Goal: Task Accomplishment & Management: Complete application form

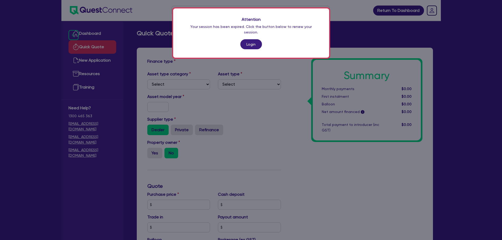
click at [257, 39] on link "Login" at bounding box center [251, 44] width 22 height 10
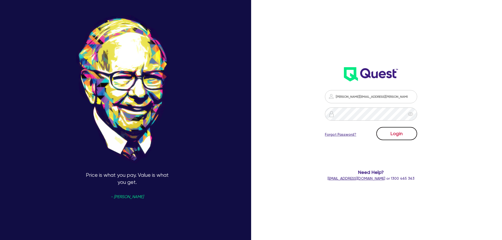
click at [398, 130] on button "Login" at bounding box center [396, 133] width 41 height 13
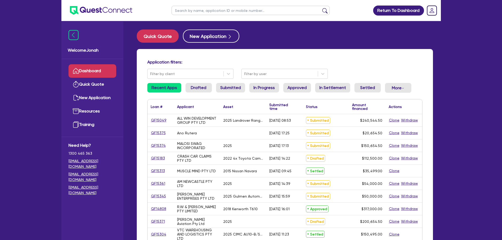
click at [213, 15] on input "text" at bounding box center [251, 10] width 158 height 9
paste input "54 683 416 033"
type input "54 683 416 033"
click at [325, 9] on button "submit" at bounding box center [325, 11] width 8 height 7
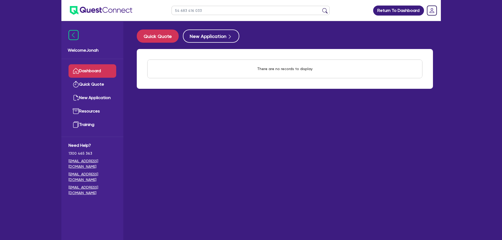
drag, startPoint x: 206, startPoint y: 10, endPoint x: 145, endPoint y: 7, distance: 61.7
click at [145, 7] on header "54 683 416 033 Return To Dashboard Edit Profile Logout" at bounding box center [251, 10] width 380 height 21
drag, startPoint x: 222, startPoint y: 7, endPoint x: 250, endPoint y: 11, distance: 28.6
click at [222, 7] on input "text" at bounding box center [251, 10] width 158 height 9
paste input "POTALA GROUP PTY LIMITED"
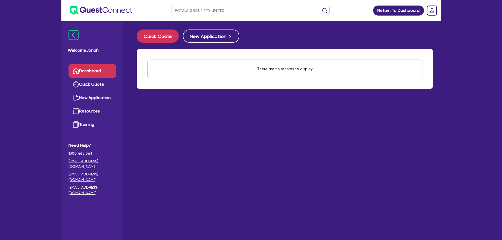
type input "POTALA GROUP PTY LIMITED"
click at [323, 11] on button "submit" at bounding box center [325, 11] width 8 height 7
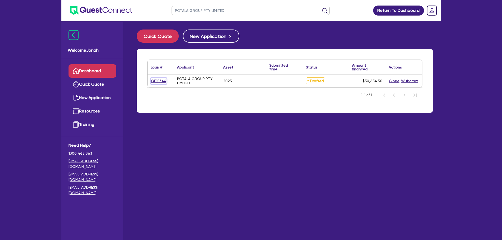
click at [163, 80] on link "QF15344" at bounding box center [159, 81] width 16 height 6
select select "CARS_AND_LIGHT_TRUCKS"
select select "LIGHT_TRUCKS"
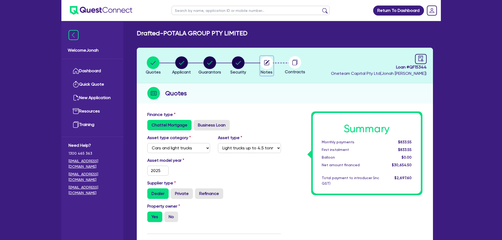
click at [269, 62] on icon "button" at bounding box center [266, 62] width 5 height 5
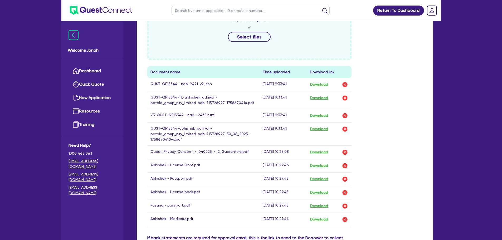
scroll to position [343, 0]
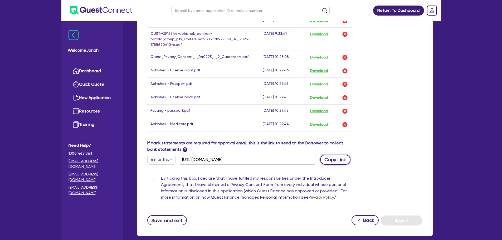
click at [339, 155] on button "Copy Link" at bounding box center [335, 160] width 30 height 10
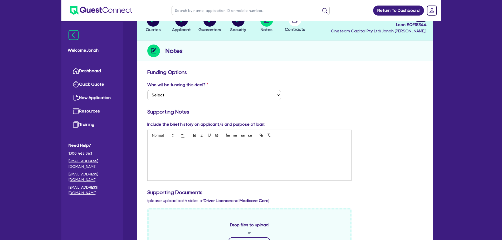
scroll to position [0, 0]
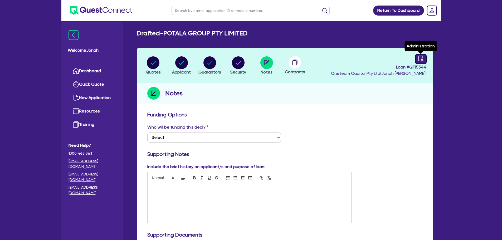
click at [424, 61] on link at bounding box center [421, 59] width 12 height 10
select select "DRAFTED_NEW"
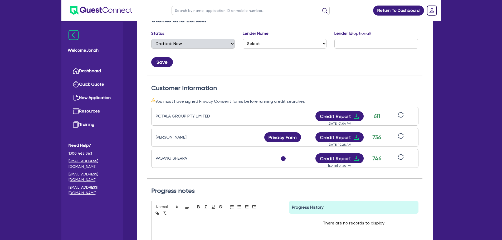
scroll to position [105, 0]
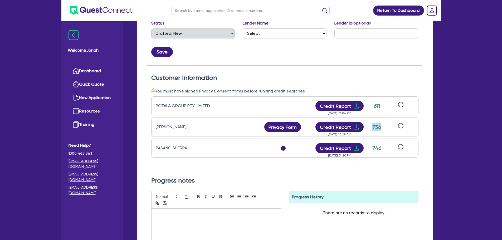
drag, startPoint x: 373, startPoint y: 127, endPoint x: 381, endPoint y: 126, distance: 8.3
click at [381, 126] on div "736" at bounding box center [376, 127] width 13 height 8
click at [381, 128] on div "736" at bounding box center [376, 127] width 13 height 8
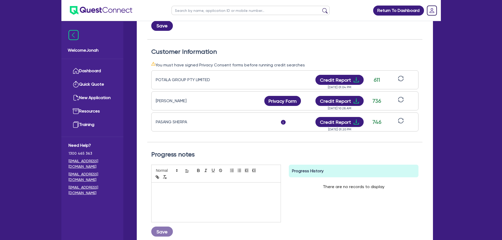
scroll to position [132, 0]
click at [378, 121] on div "746" at bounding box center [376, 122] width 13 height 8
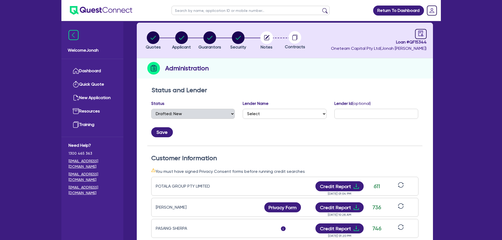
scroll to position [0, 0]
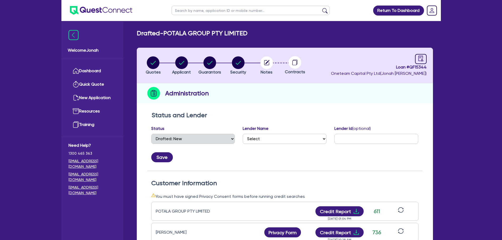
click at [204, 94] on h2 "Administration" at bounding box center [186, 93] width 43 height 9
click at [222, 95] on div "Administration" at bounding box center [285, 93] width 296 height 20
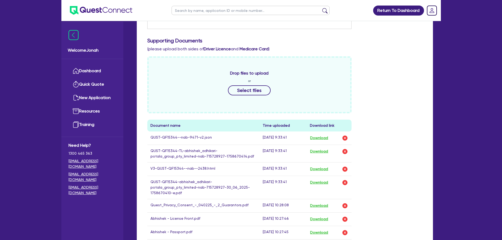
scroll to position [290, 0]
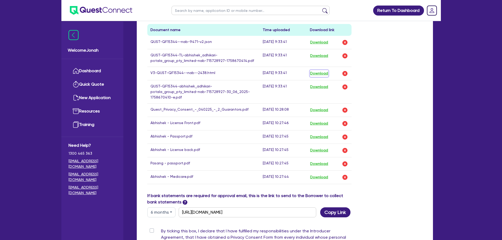
click at [326, 72] on button "Download" at bounding box center [319, 73] width 18 height 7
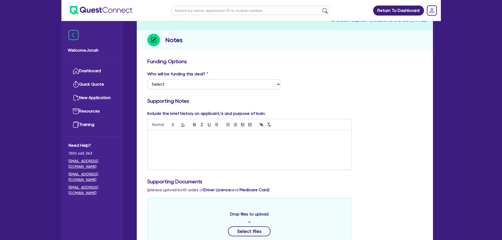
scroll to position [0, 0]
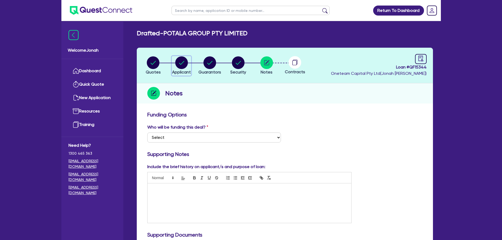
click at [179, 62] on circle "button" at bounding box center [181, 62] width 13 height 13
select select "COMPANY"
select select "RETAIL_WHOLESALE_TRADE"
select select "MOTOR_VEHICLES"
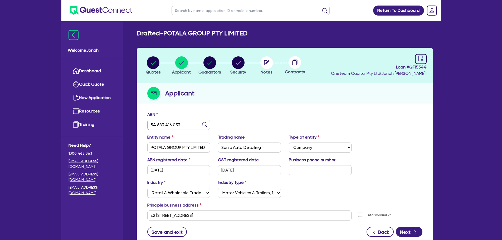
click at [181, 129] on input "54 683 416 033" at bounding box center [178, 125] width 63 height 10
click at [375, 106] on div "Quotes Applicant Guarantors Security Notes Contracts Loan # QF15344 Oneteam Cap…" at bounding box center [285, 148] width 296 height 200
click at [264, 67] on circle "button" at bounding box center [266, 62] width 13 height 13
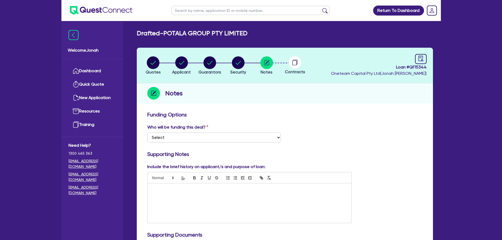
click at [299, 64] on circle at bounding box center [295, 62] width 13 height 13
click at [424, 60] on icon "audit" at bounding box center [421, 59] width 6 height 6
select select "DRAFTED_NEW"
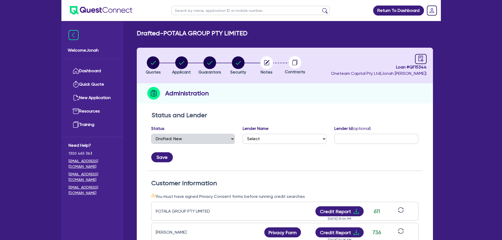
click at [155, 31] on h2 "Drafted - POTALA GROUP PTY LIMITED" at bounding box center [192, 34] width 111 height 8
click at [162, 40] on div "Drafted - POTALA GROUP PTY LIMITED Quotes Applicant Guarantors Security Notes C…" at bounding box center [285, 214] width 312 height 368
click at [188, 66] on div "button" at bounding box center [181, 62] width 19 height 13
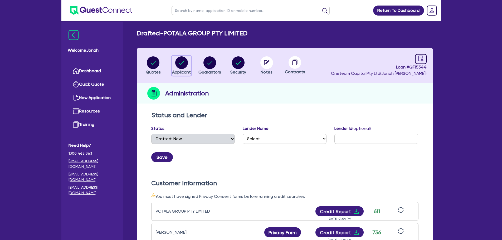
select select "COMPANY"
select select "RETAIL_WHOLESALE_TRADE"
select select "MOTOR_VEHICLES"
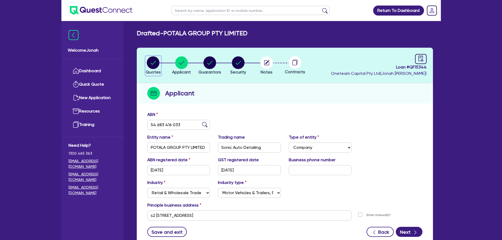
click at [157, 63] on circle "button" at bounding box center [153, 62] width 13 height 13
select select "CARS_AND_LIGHT_TRUCKS"
select select "LIGHT_TRUCKS"
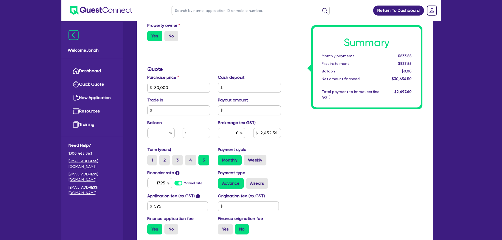
scroll to position [184, 0]
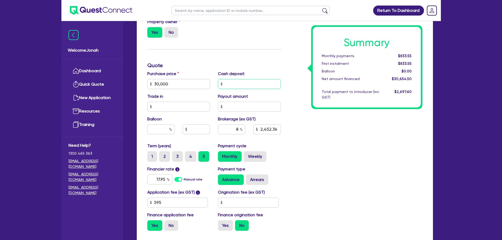
click at [236, 86] on input "text" at bounding box center [249, 84] width 63 height 10
type input "30,000"
type input "2,452.36"
click at [169, 80] on input "30,000" at bounding box center [178, 84] width 63 height 10
type input "30,000"
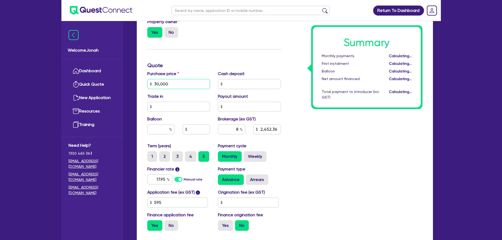
type input "2,452.36"
type input "31,000"
type input "2,532.36"
click at [239, 84] on input "text" at bounding box center [249, 84] width 63 height 10
type input "1,000"
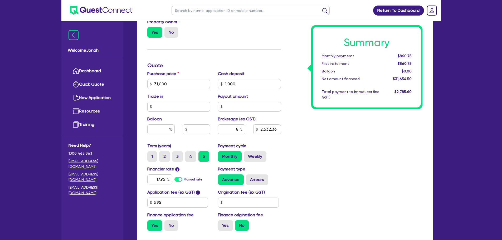
click at [348, 210] on div "Summary Monthly payments $860.75 First instalment $860.75 Balloon $0.00 Net amo…" at bounding box center [356, 81] width 142 height 308
type input "2,452.36"
click at [162, 178] on input "17.95" at bounding box center [159, 179] width 25 height 10
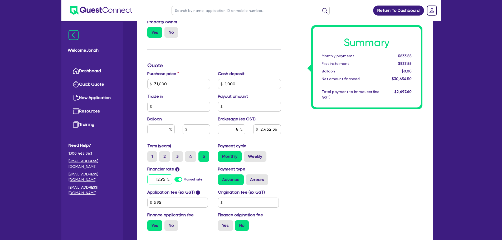
type input "12.95"
click at [318, 134] on div "Summary Monthly payments Calculating... First instalment Calculating... Balloon…" at bounding box center [356, 81] width 142 height 308
type input "2,452.36"
click at [238, 131] on input "8" at bounding box center [231, 129] width 27 height 10
type input "5"
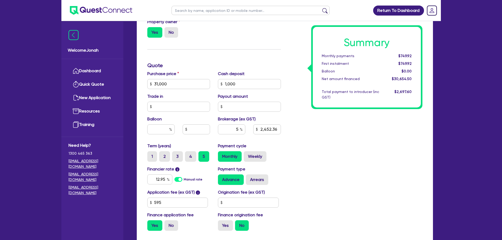
click at [317, 143] on div "Summary Monthly payments $749.92 First instalment $749.92 Balloon $0.00 Net amo…" at bounding box center [356, 81] width 142 height 308
type input "1,532.73"
click at [240, 131] on div "5" at bounding box center [231, 129] width 27 height 10
type input "6"
click at [312, 152] on div "Summary Monthly payments $727.18 First instalment $727.18 Balloon $0.00 Net amo…" at bounding box center [356, 81] width 142 height 308
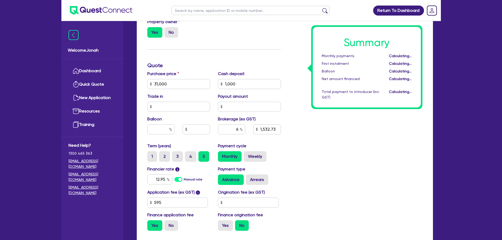
type input "1,839.27"
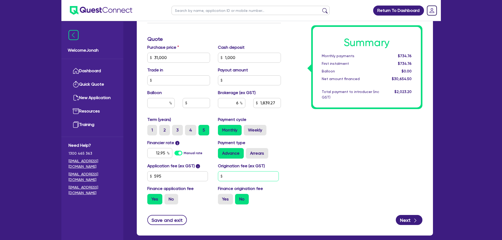
click at [243, 180] on input "text" at bounding box center [248, 176] width 61 height 10
type input "900"
click at [306, 155] on div "Summary Monthly payments Calculating... First instalment Calculating... Balloon…" at bounding box center [356, 55] width 142 height 308
type input "1,839.27"
click at [239, 105] on input "6" at bounding box center [231, 103] width 27 height 10
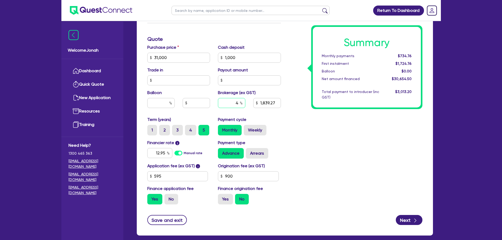
type input "4"
click at [335, 136] on div "Summary Monthly payments $734.76 First instalment $1,724.76 Balloon $0.00 Net a…" at bounding box center [356, 55] width 142 height 308
type input "1,226.18"
click at [234, 105] on input "4" at bounding box center [231, 103] width 27 height 10
drag, startPoint x: 234, startPoint y: 105, endPoint x: 240, endPoint y: 104, distance: 6.6
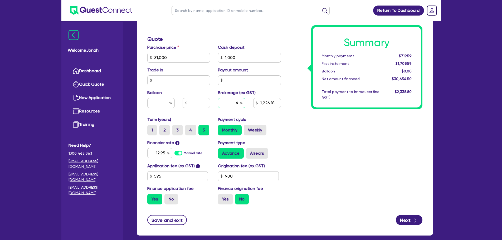
click at [240, 104] on div "4" at bounding box center [231, 103] width 27 height 10
type input "6"
click at [291, 132] on div "Summary Monthly payments $719.59 First instalment $1,709.59 Balloon $0.00 Net a…" at bounding box center [356, 55] width 142 height 308
type input "1,839.27"
click at [160, 154] on input "12.95" at bounding box center [159, 153] width 25 height 10
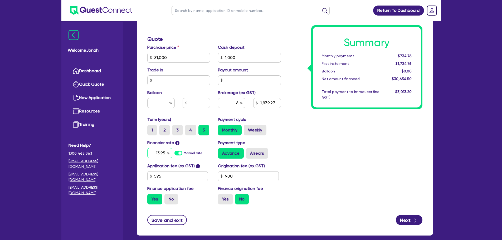
type input "13.95"
click at [377, 153] on div "Summary Monthly payments Calculating... First instalment Calculating... Balloon…" at bounding box center [356, 55] width 142 height 308
type input "1,839.27"
click at [197, 101] on input "text" at bounding box center [196, 103] width 27 height 10
type input "5,000"
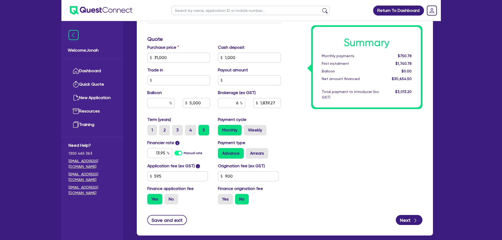
type input "1,839.27"
type input "16.12"
type input "5,000"
type input "1,839.27"
click at [384, 129] on div "Summary Monthly payments Calculating... First instalment Calculating... Balloon…" at bounding box center [356, 55] width 142 height 308
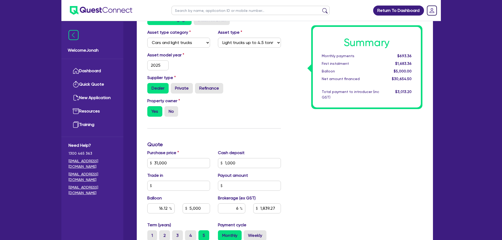
scroll to position [0, 0]
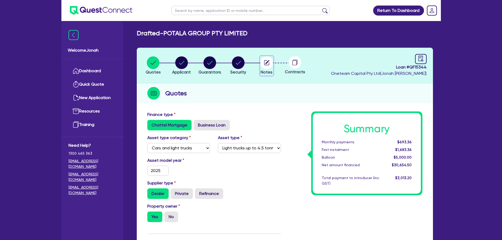
click at [267, 65] on circle "button" at bounding box center [266, 62] width 13 height 13
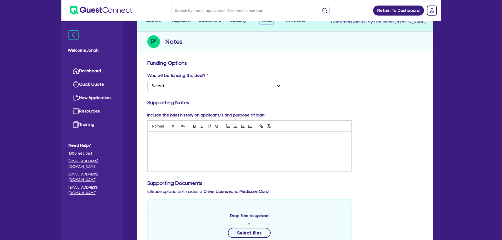
scroll to position [53, 0]
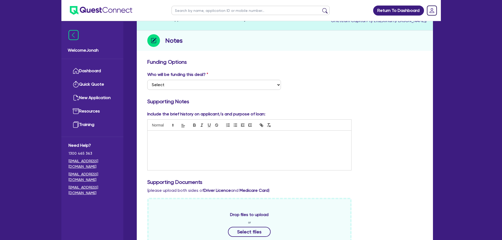
click at [220, 141] on div at bounding box center [250, 151] width 204 height 40
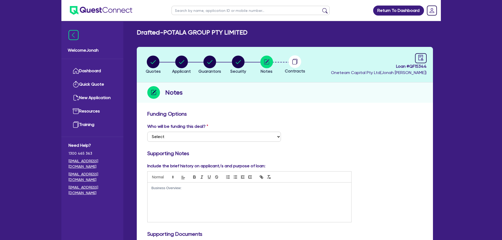
scroll to position [0, 0]
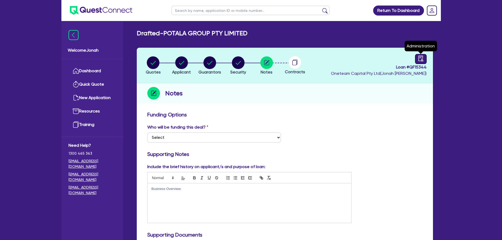
click at [419, 63] on link at bounding box center [421, 59] width 12 height 10
select select "DRAFTED_NEW"
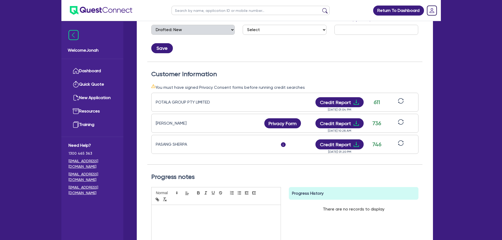
scroll to position [132, 0]
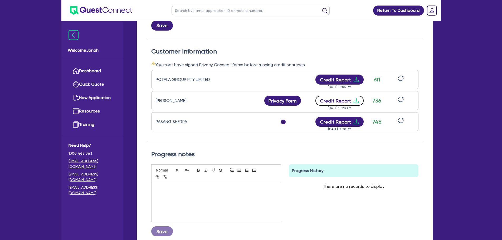
click at [343, 101] on button "Credit Report" at bounding box center [339, 101] width 48 height 10
click at [348, 79] on button "Credit Report" at bounding box center [339, 80] width 48 height 10
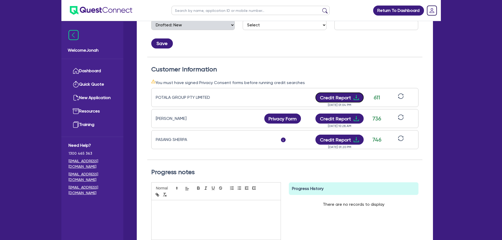
scroll to position [105, 0]
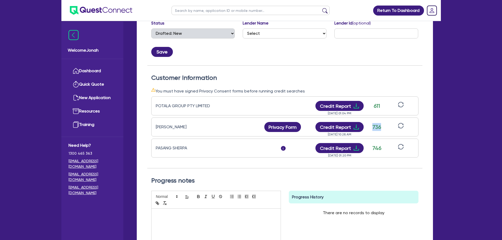
drag, startPoint x: 384, startPoint y: 128, endPoint x: 373, endPoint y: 127, distance: 11.1
click at [373, 127] on div "Abhishek Adhikari Privacy Form Privacy form logs Close Send new privacy form? Y…" at bounding box center [284, 127] width 267 height 19
click at [375, 127] on div "736" at bounding box center [376, 127] width 13 height 8
drag, startPoint x: 373, startPoint y: 128, endPoint x: 382, endPoint y: 127, distance: 8.7
click at [382, 127] on div "736" at bounding box center [376, 127] width 13 height 8
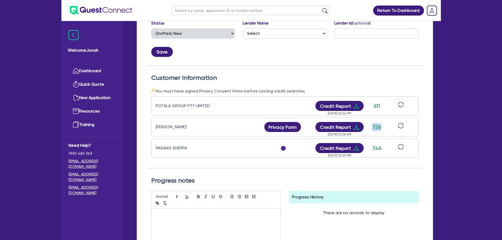
click at [373, 127] on div "736" at bounding box center [376, 127] width 13 height 8
click at [376, 126] on div "736" at bounding box center [376, 127] width 13 height 8
drag, startPoint x: 380, startPoint y: 126, endPoint x: 370, endPoint y: 127, distance: 10.3
click at [370, 127] on div "736" at bounding box center [376, 127] width 13 height 8
click at [377, 127] on div "736" at bounding box center [376, 127] width 13 height 8
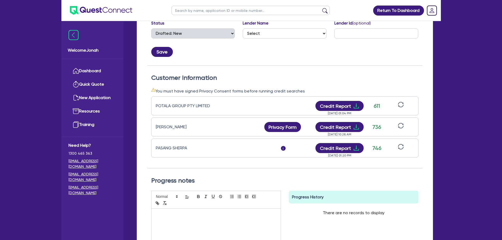
scroll to position [0, 0]
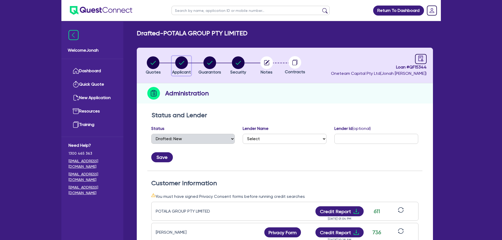
click at [177, 60] on circle "button" at bounding box center [181, 62] width 13 height 13
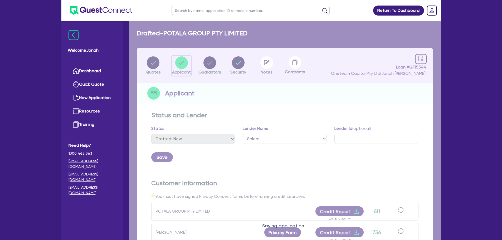
select select "COMPANY"
select select "RETAIL_WHOLESALE_TRADE"
select select "MOTOR_VEHICLES"
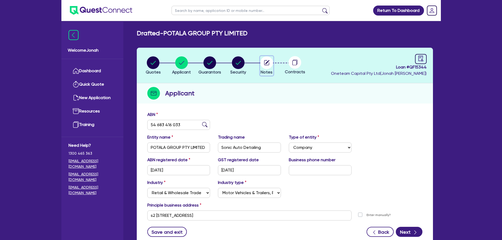
click at [263, 62] on circle "button" at bounding box center [266, 62] width 13 height 13
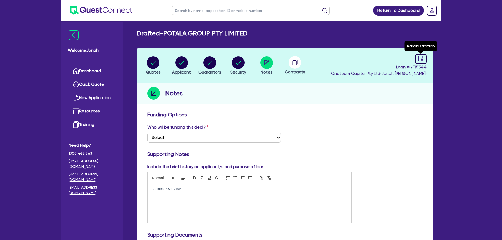
drag, startPoint x: 422, startPoint y: 59, endPoint x: 414, endPoint y: 66, distance: 11.2
click at [422, 59] on icon "audit" at bounding box center [421, 59] width 6 height 6
select select "DRAFTED_NEW"
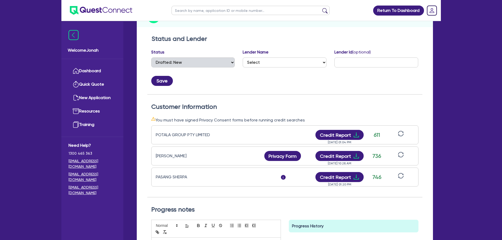
scroll to position [79, 0]
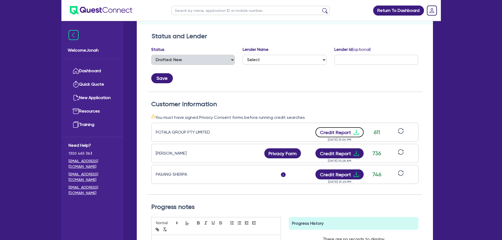
click at [335, 136] on button "Credit Report" at bounding box center [339, 132] width 48 height 10
click at [345, 176] on button "Credit Report" at bounding box center [339, 174] width 48 height 10
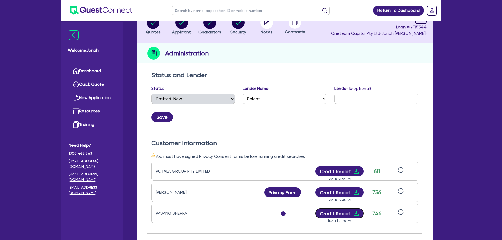
scroll to position [0, 0]
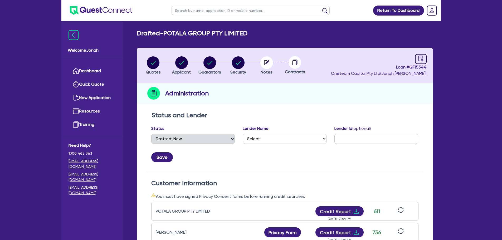
click at [469, 62] on div "Return To Dashboard Edit Profile Logout Welcome Jonah Dashboard Quick Quote New…" at bounding box center [251, 212] width 502 height 424
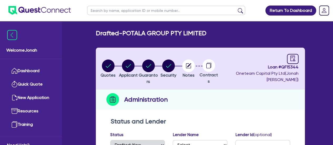
click at [182, 33] on h2 "Drafted - POTALA GROUP PTY LIMITED" at bounding box center [151, 34] width 111 height 8
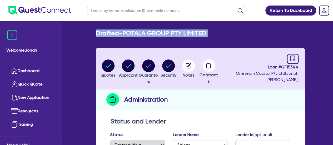
click at [182, 33] on h2 "Drafted - POTALA GROUP PTY LIMITED" at bounding box center [151, 34] width 111 height 8
drag, startPoint x: 182, startPoint y: 33, endPoint x: 187, endPoint y: 32, distance: 5.4
click at [182, 33] on h2 "Drafted - POTALA GROUP PTY LIMITED" at bounding box center [151, 34] width 111 height 8
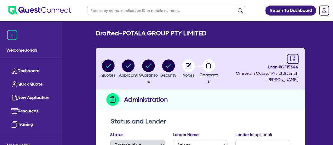
click at [182, 32] on h2 "Drafted - POTALA GROUP PTY LIMITED" at bounding box center [151, 34] width 111 height 8
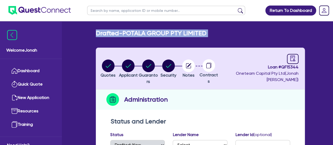
click at [182, 32] on h2 "Drafted - POTALA GROUP PTY LIMITED" at bounding box center [151, 34] width 111 height 8
click at [217, 34] on div "Drafted - POTALA GROUP PTY LIMITED" at bounding box center [200, 34] width 217 height 8
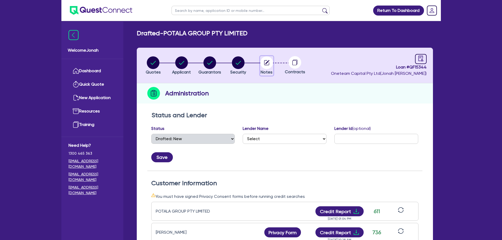
click at [265, 67] on circle "button" at bounding box center [266, 62] width 13 height 13
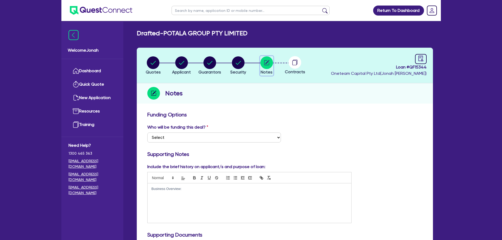
scroll to position [26, 0]
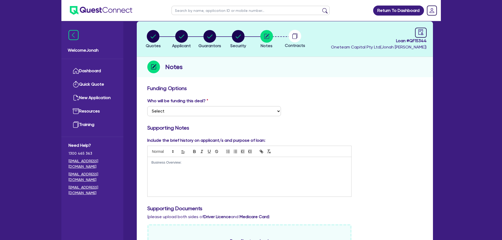
click at [190, 170] on div "Business Overview:" at bounding box center [250, 177] width 204 height 40
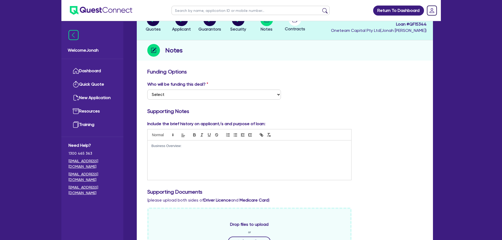
scroll to position [0, 0]
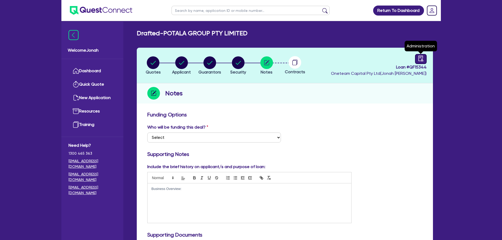
click at [424, 60] on link at bounding box center [421, 59] width 12 height 10
select select "DRAFTED_NEW"
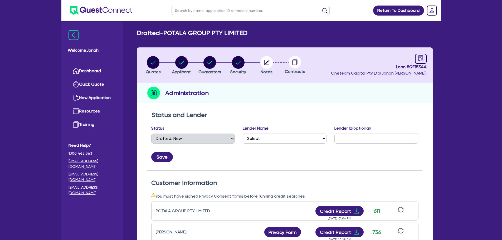
scroll to position [132, 0]
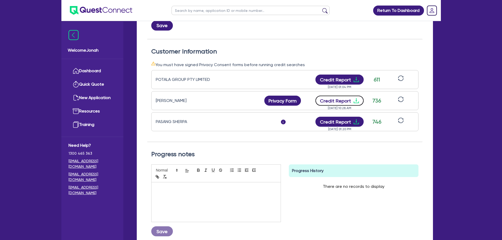
click at [339, 103] on button "Credit Report" at bounding box center [339, 101] width 48 height 10
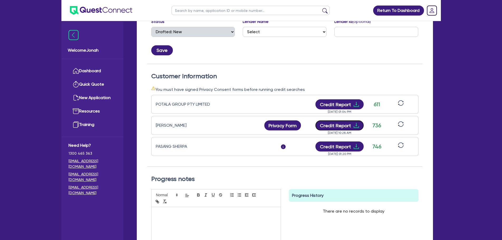
scroll to position [105, 0]
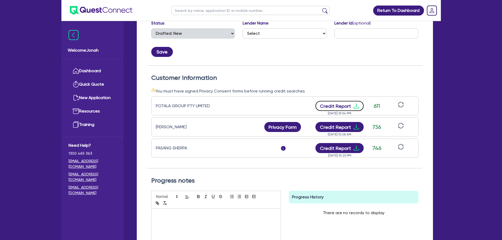
click at [346, 107] on button "Credit Report" at bounding box center [339, 106] width 48 height 10
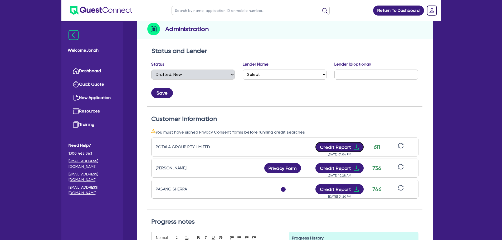
scroll to position [0, 0]
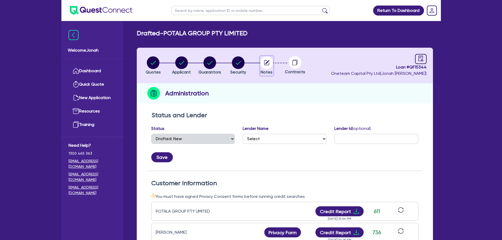
click at [270, 61] on circle "button" at bounding box center [266, 62] width 13 height 13
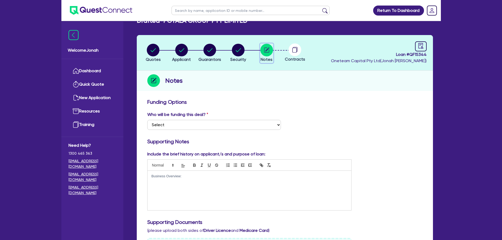
scroll to position [26, 0]
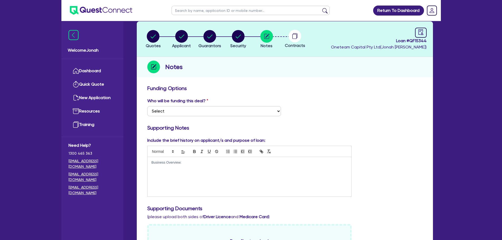
click at [178, 170] on div "Business Overview:" at bounding box center [250, 177] width 204 height 40
click at [187, 164] on p "Business Overview:" at bounding box center [250, 162] width 196 height 5
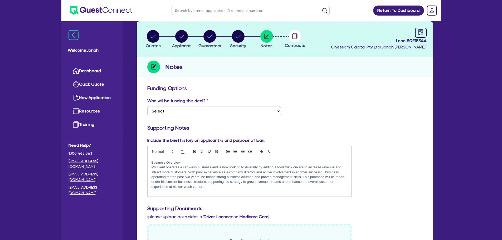
scroll to position [0, 0]
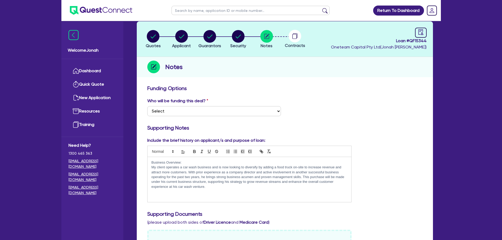
click at [167, 162] on p "Business Overview:" at bounding box center [250, 162] width 196 height 5
click at [211, 187] on p "My client operates a car wash business and is now looking to diversify by addin…" at bounding box center [250, 177] width 196 height 24
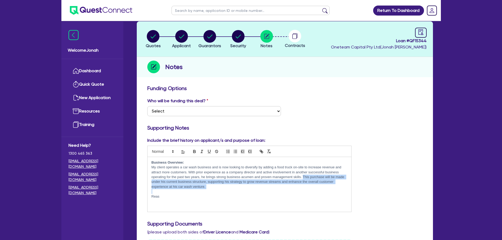
drag, startPoint x: 303, startPoint y: 177, endPoint x: 312, endPoint y: 191, distance: 16.5
click at [312, 191] on div "Business Overview: My client operates a car wash business and is now looking to…" at bounding box center [250, 184] width 204 height 55
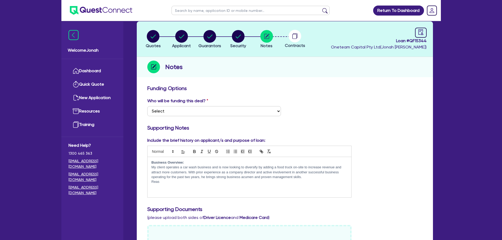
click at [161, 179] on p "My client operates a car wash business and is now looking to diversify by addin…" at bounding box center [250, 172] width 196 height 14
click at [152, 184] on p at bounding box center [250, 186] width 196 height 5
click at [152, 182] on p "Reas" at bounding box center [250, 181] width 196 height 5
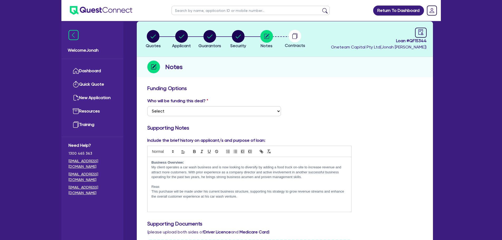
click at [162, 186] on p "Reas" at bounding box center [250, 186] width 196 height 5
click at [254, 199] on p "This purchase will be made under his current business structure, supporting his…" at bounding box center [250, 194] width 196 height 10
click at [159, 187] on p "Purpose of finance:" at bounding box center [250, 186] width 196 height 5
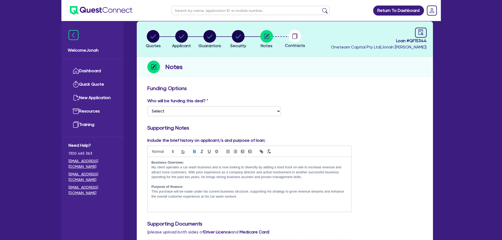
click at [243, 198] on p "This purchase will be made under his current business structure, supporting his…" at bounding box center [250, 194] width 196 height 10
click at [215, 194] on p "This purchase will be made under his current business structure, supporting his…" at bounding box center [250, 194] width 196 height 10
click at [214, 194] on p "This purchase will be made under his current business structure, supporting his…" at bounding box center [250, 194] width 196 height 10
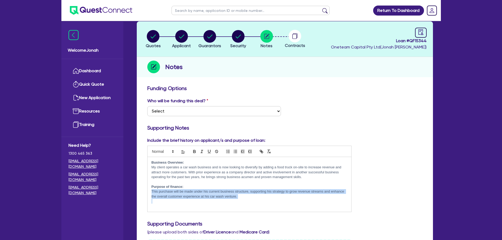
click at [214, 194] on p "This purchase will be made under his current business structure, supporting his…" at bounding box center [250, 194] width 196 height 10
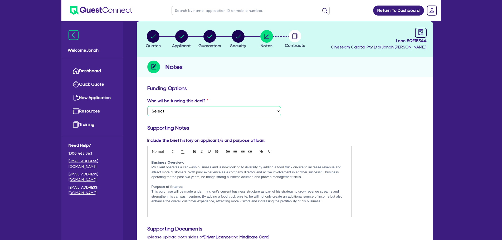
click at [214, 106] on select "Select I want Quest to fund 100% I will fund 100% I will co-fund with Quest Oth…" at bounding box center [214, 111] width 134 height 10
select select "Other"
click at [147, 106] on select "Select I want Quest to fund 100% I will fund 100% I will co-fund with Quest Oth…" at bounding box center [214, 111] width 134 height 10
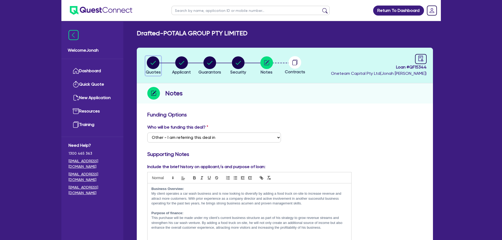
click at [146, 57] on div "button" at bounding box center [153, 62] width 15 height 13
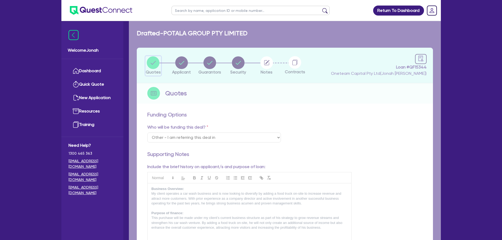
select select "CARS_AND_LIGHT_TRUCKS"
select select "LIGHT_TRUCKS"
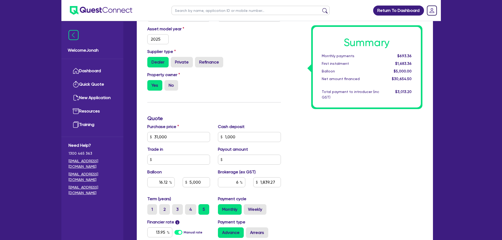
scroll to position [132, 0]
click at [187, 138] on input "31,000" at bounding box center [178, 137] width 63 height 10
click at [159, 134] on input "30,988" at bounding box center [178, 137] width 63 height 10
type input "31,988"
type input "1,000"
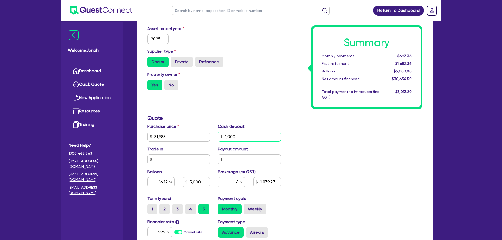
type input "16.12"
type input "5,000"
type input "1,839.27"
click at [244, 132] on input "1,000" at bounding box center [249, 137] width 63 height 10
type input "1,000"
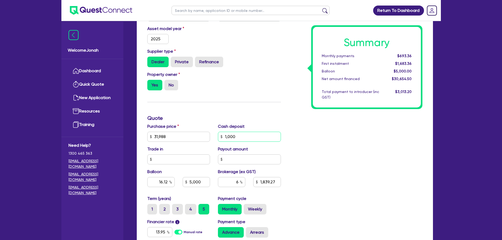
type input "15.63"
type input "5,000"
type input "1,898.55"
type input "1,000"
type input "15.63"
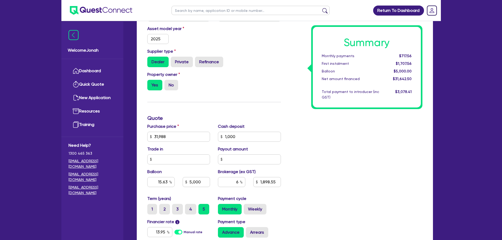
type input "5,000"
type input "1,898.55"
type input "1,000"
type input "15.63"
type input "5,000"
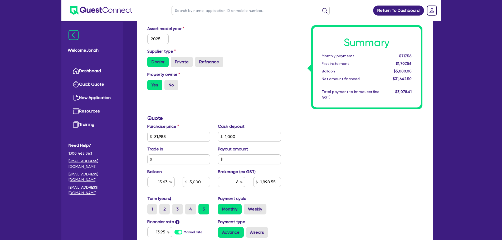
type input "1,898.55"
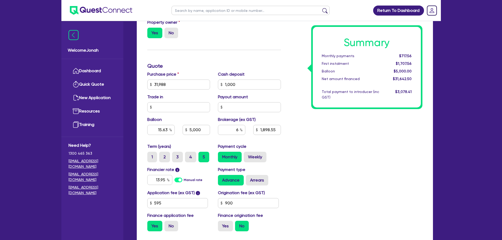
scroll to position [184, 0]
click at [161, 130] on input "15.63" at bounding box center [160, 129] width 27 height 10
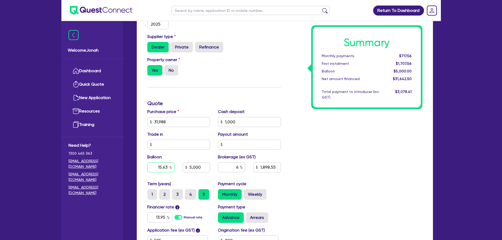
scroll to position [158, 0]
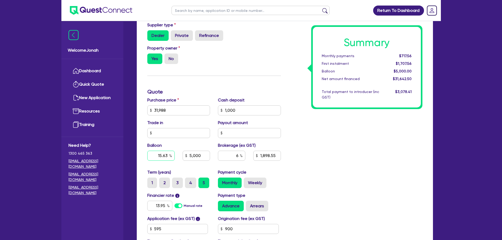
click at [157, 157] on input "15.63" at bounding box center [160, 156] width 27 height 10
type input "1,000"
type input "1"
type input "5,000"
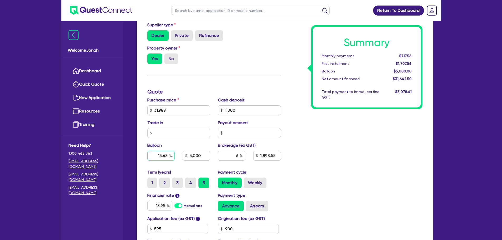
type input "1,898.55"
type input "15."
type input "1,000"
type input "1"
type input "319.88"
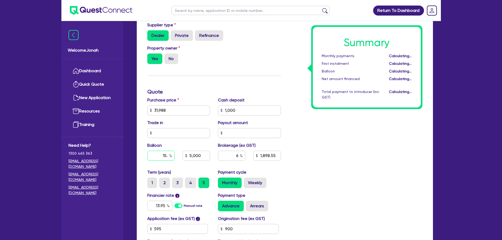
type input "1,898.55"
click at [158, 157] on input "195" at bounding box center [160, 156] width 27 height 10
type input "195"
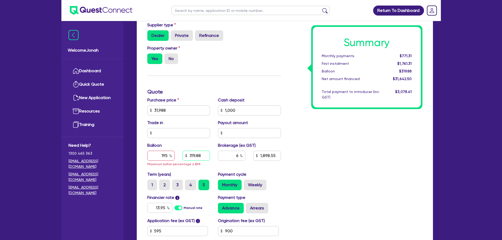
click at [194, 152] on input "319.88" at bounding box center [196, 156] width 27 height 10
type input "1,000"
type input "5"
type input "1,898.55"
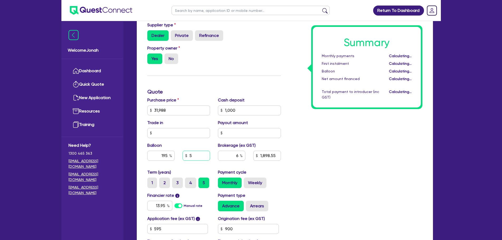
type input "1,000"
type input "0.01"
type input "1,898.55"
type input "5,000"
type input "1,000"
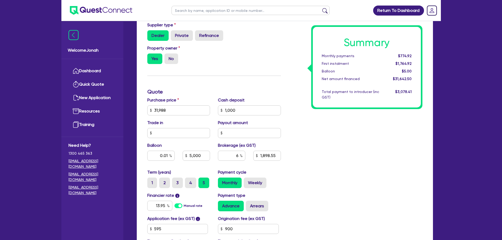
type input "0.01"
type input "1,898.55"
click at [341, 153] on div "Summary Monthly payments $774.92 First instalment $1,764.92 Balloon $5.00 Net a…" at bounding box center [356, 107] width 142 height 308
type input "1,000"
type input "15.63"
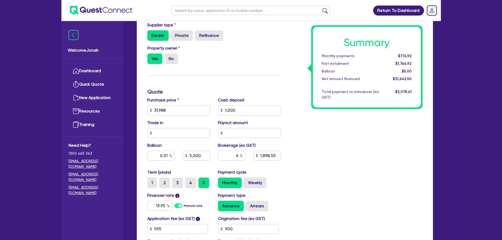
type input "5,000"
type input "1,898.55"
click at [231, 154] on input "6" at bounding box center [231, 156] width 27 height 10
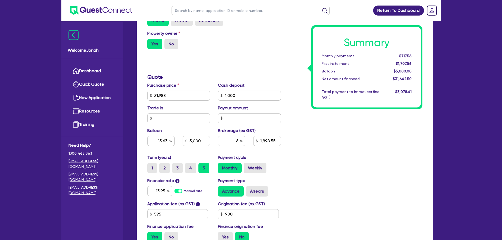
scroll to position [184, 0]
type input "1,000"
type input "15.63"
type input "5,000"
type input "1,898.55"
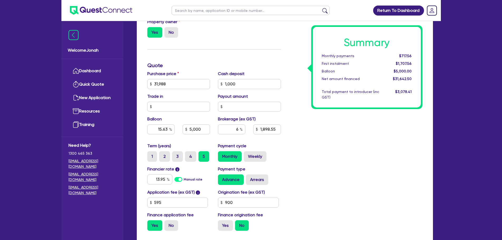
type input "1,000"
type input "15.63"
type input "5,000"
type input "1,898.55"
click at [231, 154] on label "Monthly" at bounding box center [230, 156] width 24 height 11
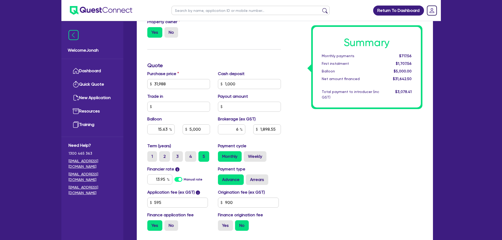
click at [221, 154] on input "Monthly" at bounding box center [219, 152] width 3 height 3
click at [233, 129] on input "6" at bounding box center [231, 129] width 27 height 10
type input "10"
type input "1,000"
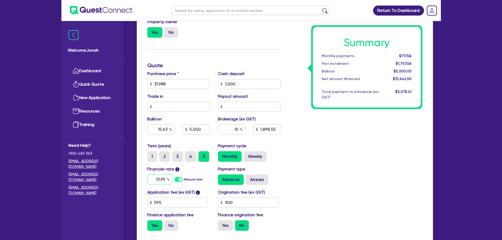
type input "15.63"
type input "5,000"
type input "1,898.55"
click at [158, 179] on input "13.95" at bounding box center [159, 179] width 25 height 10
type input "1,000"
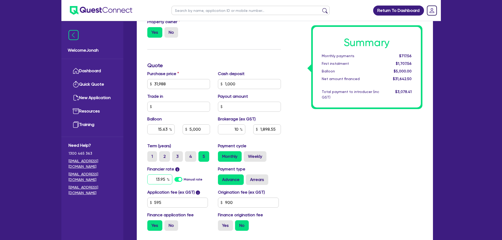
type input "15.63"
type input "5,000"
type input "3,164.25"
click at [160, 179] on input "13.95" at bounding box center [159, 179] width 25 height 10
click at [159, 179] on input "13.95" at bounding box center [159, 179] width 25 height 10
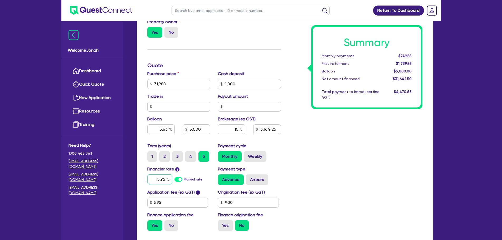
type input "15.95"
type input "1,000"
type input "15.63"
type input "5,000"
type input "3,164.25"
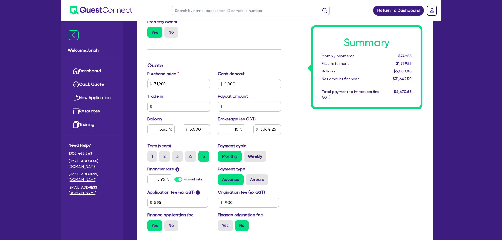
type input "1,000"
type input "15.63"
type input "5,000"
type input "3,164.25"
click at [388, 182] on div "Summary Monthly payments $749.55 First instalment $1,739.55 Balloon $5,000.00 N…" at bounding box center [356, 81] width 142 height 308
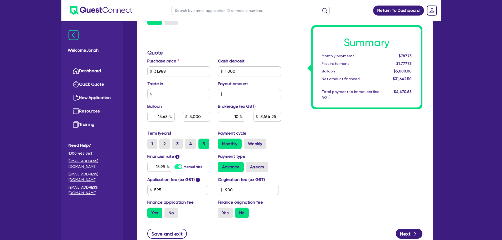
scroll to position [211, 0]
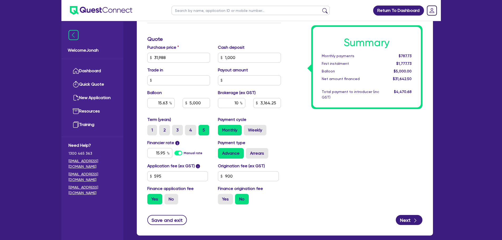
drag, startPoint x: 389, startPoint y: 53, endPoint x: 413, endPoint y: 52, distance: 23.5
click at [400, 51] on div "Summary Monthly payments $787.73 First instalment $1,777.73 Balloon $5,000.00 N…" at bounding box center [367, 67] width 108 height 81
drag, startPoint x: 399, startPoint y: 59, endPoint x: 418, endPoint y: 62, distance: 19.2
click at [402, 60] on div "Summary Monthly payments $787.73 First instalment $1,777.73 Balloon $5,000.00 N…" at bounding box center [367, 67] width 108 height 81
drag, startPoint x: 397, startPoint y: 54, endPoint x: 408, endPoint y: 54, distance: 10.8
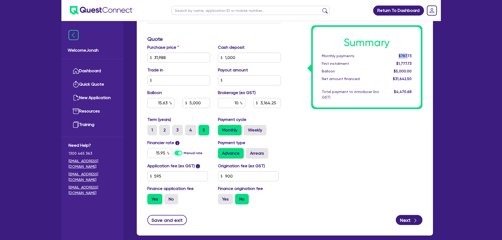
click at [408, 54] on div "$787.73" at bounding box center [399, 56] width 33 height 6
click at [237, 103] on input "10" at bounding box center [231, 103] width 27 height 10
click at [157, 152] on input "15.95" at bounding box center [159, 153] width 25 height 10
click at [158, 152] on input "15.95" at bounding box center [159, 153] width 25 height 10
click at [159, 154] on input "15.95" at bounding box center [159, 153] width 25 height 10
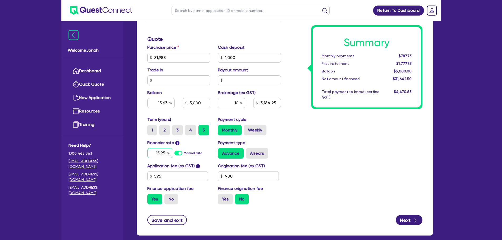
type input "1,000"
type input "15.63"
type input "5,000"
type input "3,164.25"
type input "1.95"
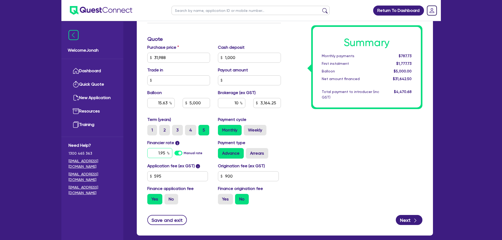
type input "1,000"
type input "15.63"
type input "5,000"
type input "3,164.25"
type input "14.95"
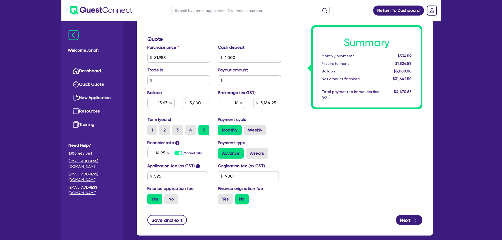
type input "1,000"
type input "15.63"
type input "5,000"
type input "3,164.25"
type input "1,000"
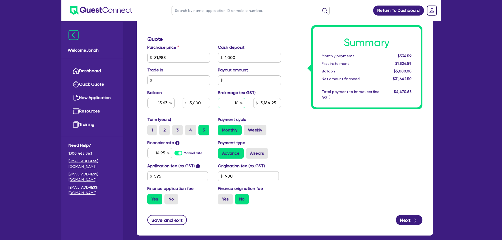
type input "15.63"
type input "5,000"
type input "3,164.25"
click at [236, 103] on input "10" at bounding box center [231, 103] width 27 height 10
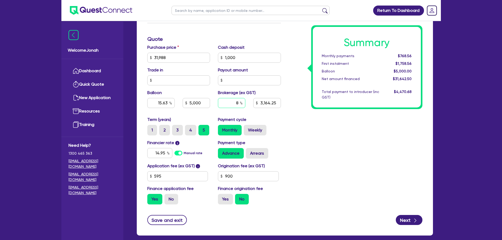
type input "8"
type input "1,000"
type input "15.63"
type input "5,000"
type input "3,164.25"
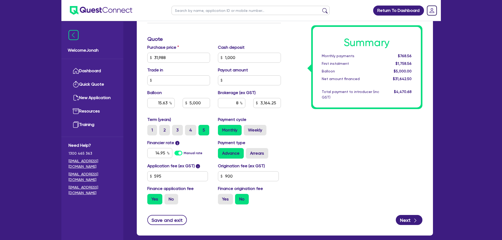
type input "1,000"
type input "15.63"
type input "5,000"
type input "2,531.4"
click at [318, 173] on div "Summary Monthly payments $768.56 First instalment $1,758.56 Balloon $5,000.00 N…" at bounding box center [356, 55] width 142 height 308
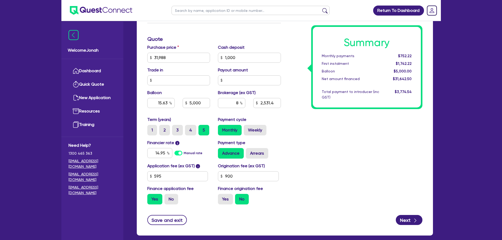
drag, startPoint x: 393, startPoint y: 54, endPoint x: 436, endPoint y: 53, distance: 43.8
click at [412, 54] on div "$752.22" at bounding box center [399, 56] width 33 height 6
click at [237, 104] on input "8" at bounding box center [231, 103] width 27 height 10
type input "1,000"
type input "15.63"
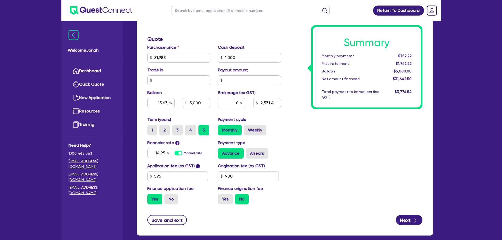
type input "5,000"
type input "2,531.4"
click at [411, 189] on div "Summary Monthly payments $752.22 First instalment $1,742.22 Balloon $5,000.00 N…" at bounding box center [356, 55] width 142 height 308
type input "1,000"
type input "15.63"
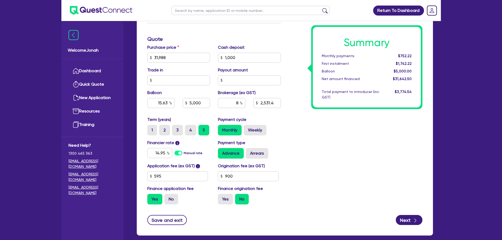
type input "5,000"
type input "2,531.4"
click at [234, 176] on input "900" at bounding box center [248, 176] width 61 height 10
click at [324, 128] on div "Summary Monthly payments $752.22 First instalment $1,742.22 Balloon $5,000.00 N…" at bounding box center [356, 55] width 142 height 308
click at [313, 154] on div "Summary Monthly payments $752.22 First instalment $1,742.22 Balloon $5,000.00 N…" at bounding box center [356, 55] width 142 height 308
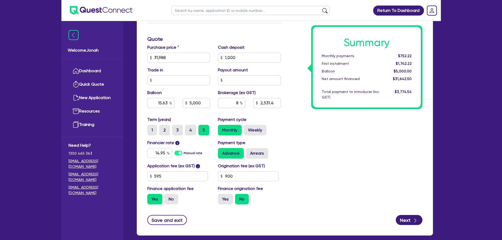
click at [334, 172] on div "Summary Monthly payments $752.22 First instalment $1,742.22 Balloon $5,000.00 N…" at bounding box center [356, 55] width 142 height 308
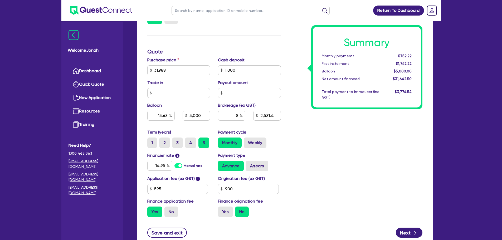
scroll to position [212, 0]
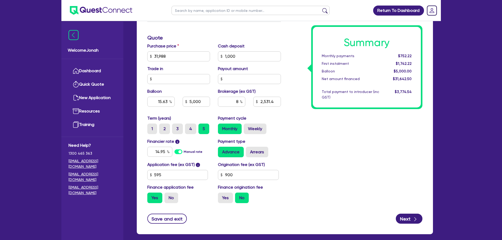
click at [351, 156] on div "Summary Monthly payments $752.22 First instalment $1,742.22 Balloon $5,000.00 N…" at bounding box center [356, 53] width 142 height 308
click at [352, 156] on div "Summary Monthly payments $752.22 First instalment $1,742.22 Balloon $5,000.00 N…" at bounding box center [356, 53] width 142 height 308
drag, startPoint x: 184, startPoint y: 148, endPoint x: 189, endPoint y: 165, distance: 17.7
click at [189, 165] on div "Finance type Chattel Mortgage Business Loan Asset type category Select Cars and…" at bounding box center [214, 53] width 142 height 308
drag, startPoint x: 234, startPoint y: 99, endPoint x: 243, endPoint y: 100, distance: 8.5
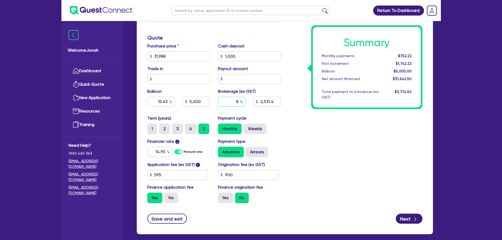
click at [243, 100] on div "8" at bounding box center [231, 102] width 27 height 10
type input "1,000"
type input "15.63"
type input "5,000"
type input "1"
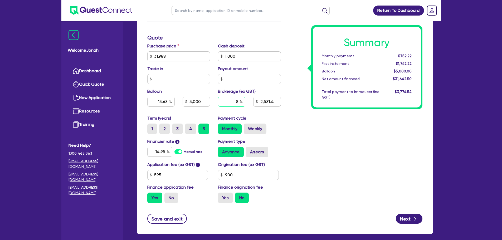
type input "2,531.4"
type input "10"
type input "1,000"
type input "15.63"
type input "5,000"
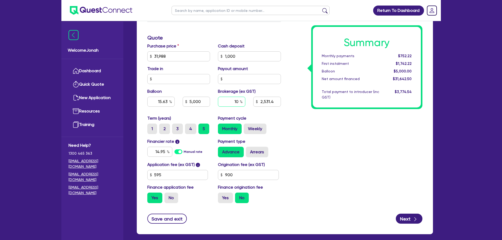
type input "1"
type input "316.43"
type input "10"
type input "1,000"
type input "15.63"
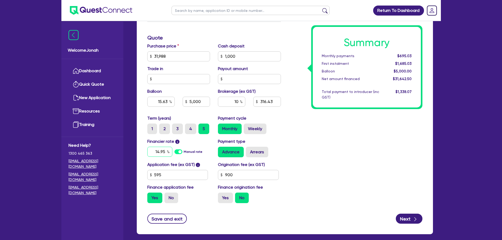
type input "5,000"
type input "1,000"
type input "15.63"
type input "5,000"
type input "3,164.25"
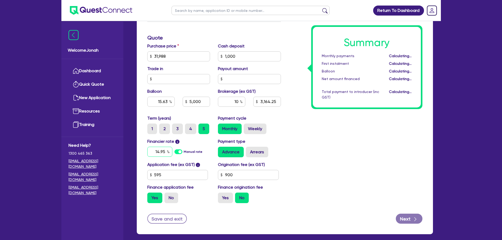
click at [159, 151] on input "14.95" at bounding box center [159, 152] width 25 height 10
type input "15.95"
type input "1,000"
type input "15.63"
type input "5,000"
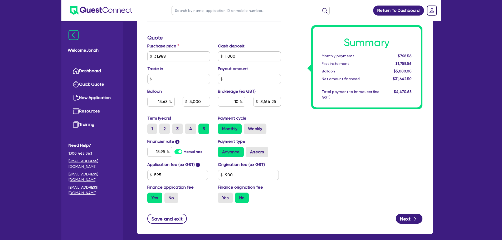
type input "3,164.25"
type input "1,000"
type input "15.63"
type input "5,000"
type input "3,164.25"
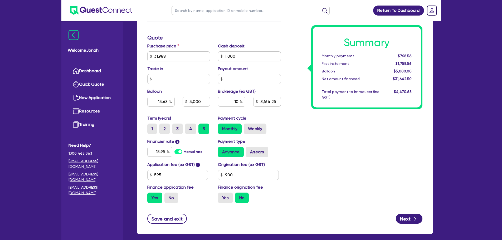
click at [352, 133] on div "Summary Monthly payments $768.56 First instalment $1,758.56 Balloon $5,000.00 N…" at bounding box center [356, 53] width 142 height 308
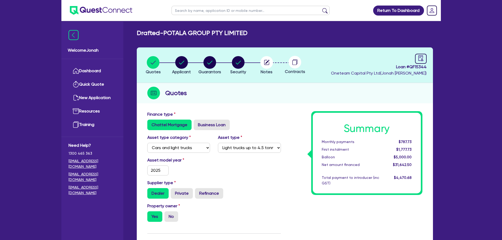
scroll to position [0, 0]
click at [265, 63] on circle "button" at bounding box center [266, 62] width 13 height 13
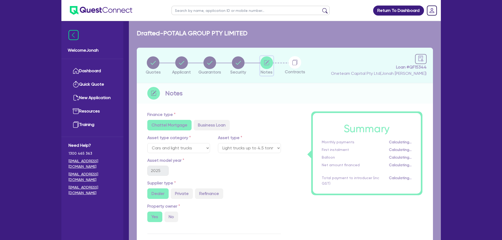
select select "Other"
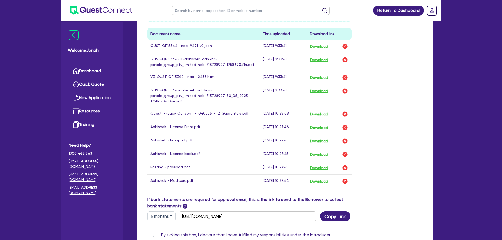
scroll to position [381, 0]
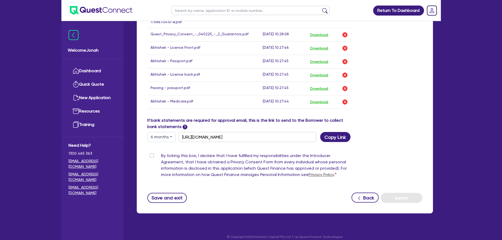
click at [161, 153] on label "By ticking this box, I declare that I have fulfilled my responsibilities under …" at bounding box center [256, 166] width 191 height 27
click at [152, 153] on input "By ticking this box, I declare that I have fulfilled my responsibilities under …" at bounding box center [149, 155] width 4 height 5
checkbox input "true"
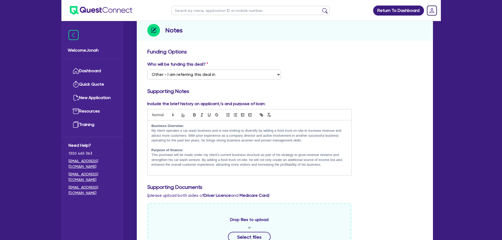
scroll to position [0, 0]
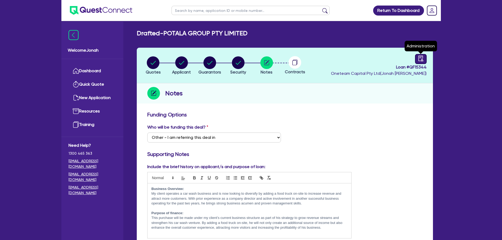
click at [422, 61] on icon "audit" at bounding box center [421, 59] width 6 height 6
select select "DRAFTED_NEW"
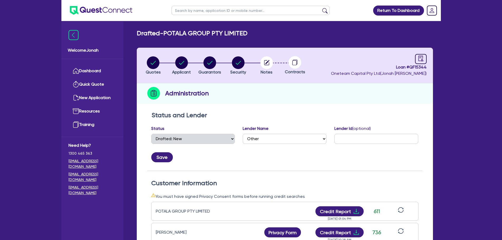
click at [287, 144] on div "Status Select Quoted Drafted: New Drafted: Amended Submitted: New Submitted: Am…" at bounding box center [284, 143] width 275 height 37
click at [286, 141] on select "Select AAMF AFS Alex Bank Angle Finance Azora Banjo BigStone BOQ Finance Brande…" at bounding box center [285, 139] width 84 height 10
select select "Azora"
click at [243, 134] on select "Select AAMF AFS Alex Bank Angle Finance Azora Banjo BigStone BOQ Finance Brande…" at bounding box center [285, 139] width 84 height 10
click at [158, 161] on button "Save" at bounding box center [162, 157] width 22 height 10
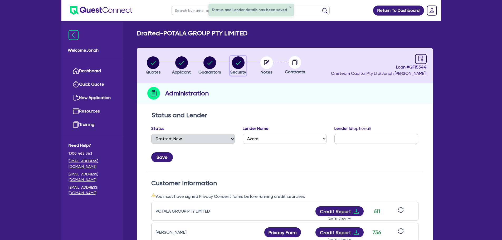
click at [240, 65] on circle "button" at bounding box center [238, 62] width 13 height 13
select select "CARS_AND_LIGHT_TRUCKS"
select select "LIGHT_TRUCKS"
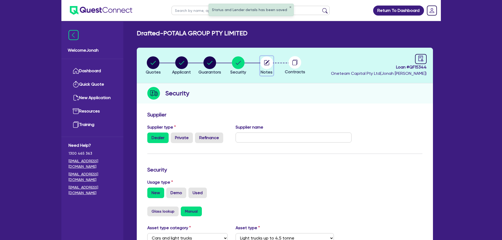
click at [271, 62] on circle "button" at bounding box center [266, 62] width 13 height 13
select select "Other"
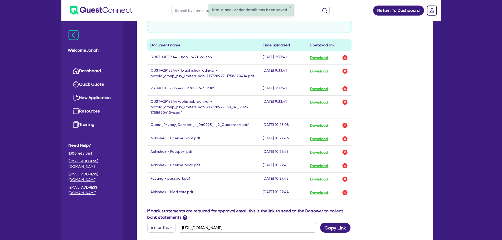
scroll to position [381, 0]
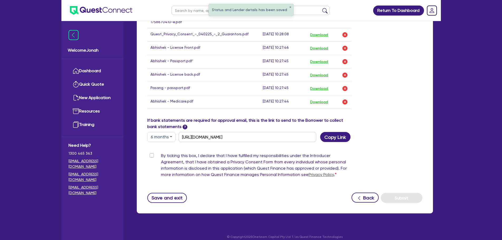
click at [161, 153] on label "By ticking this box, I declare that I have fulfilled my responsibilities under …" at bounding box center [256, 166] width 191 height 27
click at [152, 153] on input "By ticking this box, I declare that I have fulfilled my responsibilities under …" at bounding box center [149, 155] width 4 height 5
checkbox input "true"
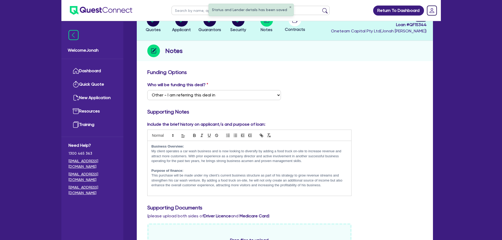
scroll to position [0, 0]
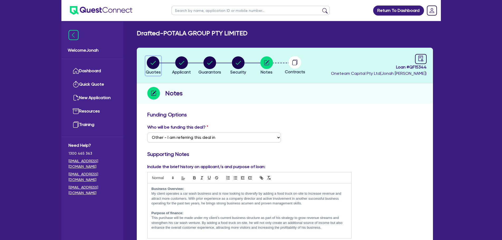
click at [157, 68] on icon "button" at bounding box center [153, 62] width 13 height 13
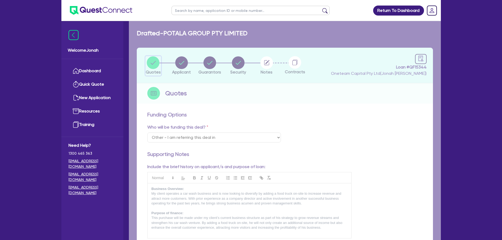
select select "CARS_AND_LIGHT_TRUCKS"
select select "LIGHT_TRUCKS"
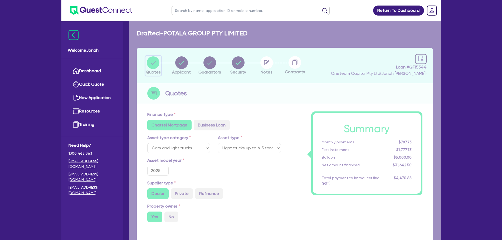
type input "31,988"
type input "1,000"
type input "15.63"
type input "5,000"
type input "3,164.25"
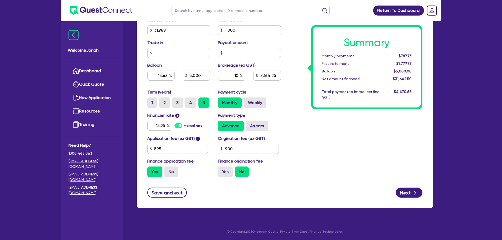
scroll to position [239, 0]
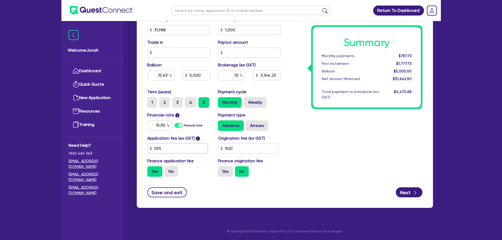
click at [160, 150] on input "595" at bounding box center [177, 149] width 61 height 10
click at [164, 150] on input "550" at bounding box center [177, 149] width 61 height 10
type input "550"
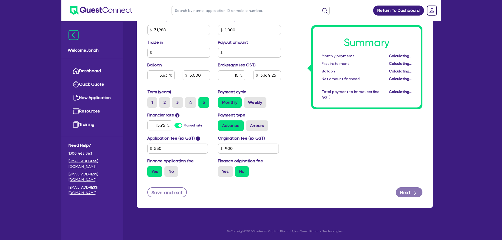
type input "31,988"
type input "1,000"
type input "15.63"
type input "5,000"
type input "3,164.25"
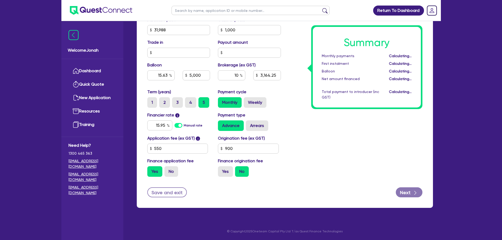
type input "31,988"
paste input "1,395"
click at [301, 150] on div "Summary Monthly payments $786.41 First instalment $1,776.41 Balloon $5,000.00 N…" at bounding box center [356, 27] width 142 height 308
click at [170, 172] on label "No" at bounding box center [171, 171] width 14 height 11
click at [168, 170] on input "No" at bounding box center [165, 167] width 3 height 3
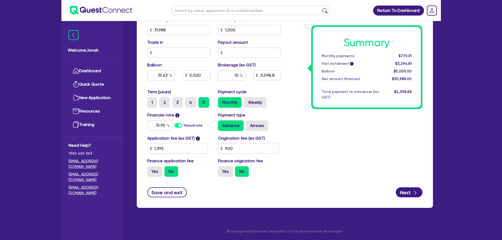
click at [394, 137] on div "Summary Monthly payments $770.31 First instalment i $3,294.81 Balloon $5,000.00…" at bounding box center [356, 27] width 142 height 308
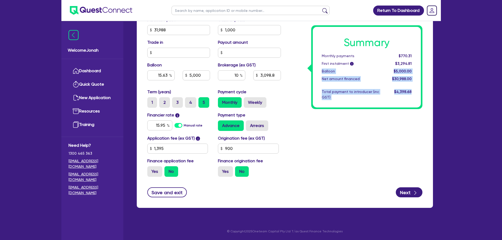
click at [433, 58] on div "Finance type Chattel Mortgage Business Loan Asset type category Select Cars and…" at bounding box center [285, 39] width 296 height 338
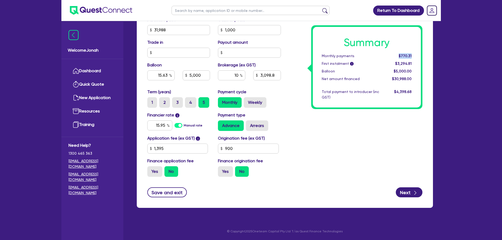
drag, startPoint x: 401, startPoint y: 55, endPoint x: 426, endPoint y: 53, distance: 25.1
click at [424, 53] on div "Summary Monthly payments $770.31 First instalment i $3,294.81 Balloon $5,000.00…" at bounding box center [356, 27] width 142 height 308
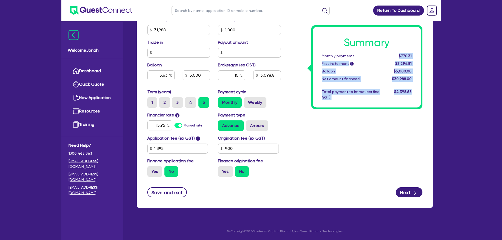
click at [394, 125] on div "Summary Monthly payments $770.31 First instalment i $3,294.81 Balloon $5,000.00…" at bounding box center [356, 27] width 142 height 308
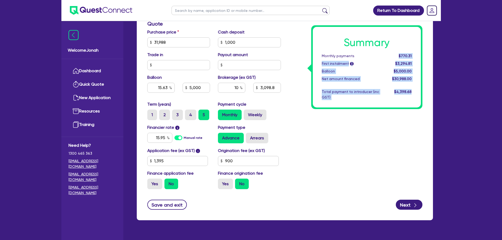
scroll to position [212, 0]
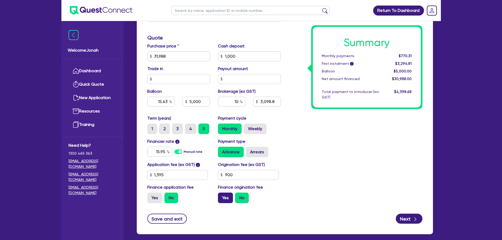
click at [226, 201] on label "Yes" at bounding box center [225, 198] width 15 height 11
click at [221, 196] on input "Yes" at bounding box center [219, 194] width 3 height 3
click at [356, 174] on div "Summary Monthly payments $796.66 First instalment $2,331.16 Balloon $5,000.00 N…" at bounding box center [356, 53] width 142 height 308
click at [327, 142] on div "Summary Monthly payments $796.66 First instalment $2,331.16 Balloon $5,000.00 N…" at bounding box center [356, 53] width 142 height 308
click at [333, 77] on div "Net amount financed" at bounding box center [350, 79] width 65 height 6
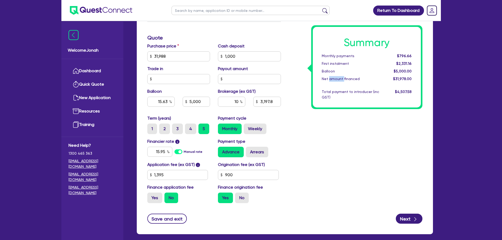
click at [333, 77] on div "Net amount financed" at bounding box center [350, 79] width 65 height 6
click at [346, 118] on div "Summary Monthly payments $796.66 First instalment $2,331.16 Balloon $5,000.00 N…" at bounding box center [356, 53] width 142 height 308
click at [327, 56] on div "Monthly payments" at bounding box center [350, 56] width 65 height 6
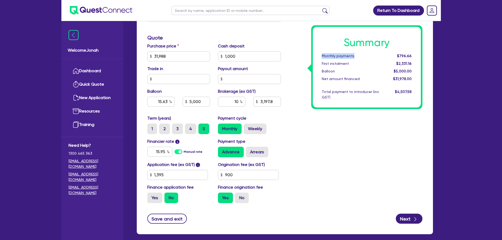
click at [327, 56] on div "Monthly payments" at bounding box center [350, 56] width 65 height 6
click at [327, 55] on div "Monthly payments" at bounding box center [350, 56] width 65 height 6
click at [336, 81] on div "Net amount financed" at bounding box center [350, 79] width 65 height 6
click at [338, 79] on div "Net amount financed" at bounding box center [350, 79] width 65 height 6
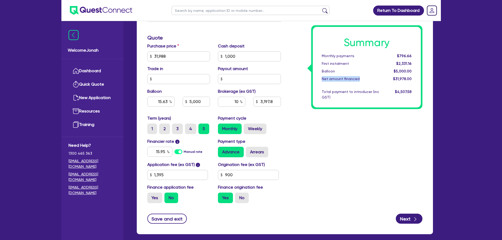
click at [338, 79] on div "Net amount financed" at bounding box center [350, 79] width 65 height 6
click at [343, 112] on div "Summary Monthly payments $796.66 First instalment $2,331.16 Balloon $5,000.00 N…" at bounding box center [356, 53] width 142 height 308
click at [333, 57] on div "Monthly payments" at bounding box center [350, 56] width 65 height 6
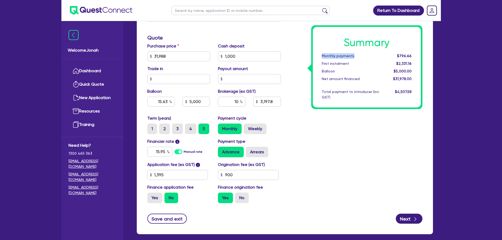
click at [333, 57] on div "Monthly payments" at bounding box center [350, 56] width 65 height 6
click at [339, 72] on div "Balloon" at bounding box center [350, 72] width 65 height 6
click at [339, 61] on div "First instalment" at bounding box center [350, 64] width 65 height 6
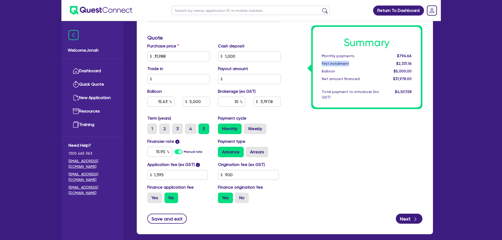
click at [339, 61] on div "First instalment" at bounding box center [350, 64] width 65 height 6
click at [348, 57] on div "Monthly payments" at bounding box center [350, 56] width 65 height 6
click at [354, 67] on div "Summary Monthly payments $796.66 First instalment $2,331.16 Balloon $5,000.00 N…" at bounding box center [367, 67] width 108 height 81
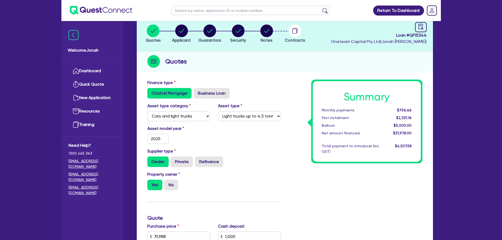
scroll to position [28, 0]
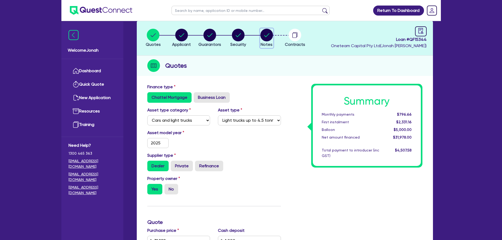
click at [268, 40] on circle "button" at bounding box center [266, 35] width 13 height 13
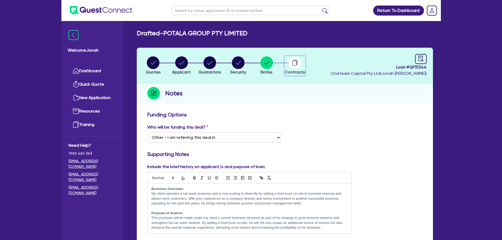
click at [294, 65] on circle "button" at bounding box center [295, 62] width 13 height 13
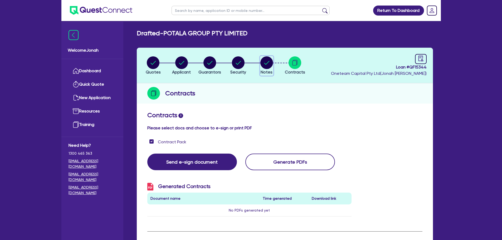
click at [272, 62] on circle "button" at bounding box center [266, 62] width 13 height 13
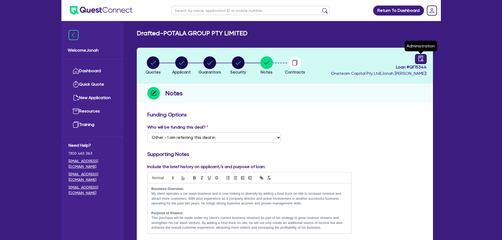
click at [423, 57] on icon "audit" at bounding box center [421, 59] width 6 height 6
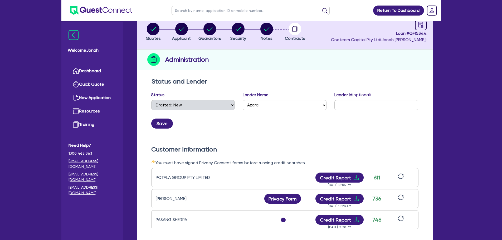
scroll to position [158, 0]
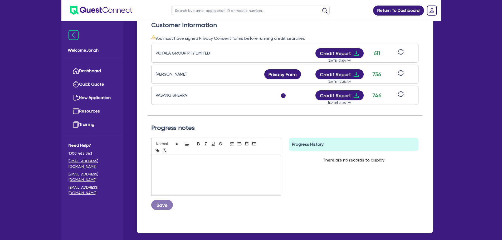
click at [239, 171] on div at bounding box center [216, 176] width 129 height 40
drag, startPoint x: 190, startPoint y: 163, endPoint x: 193, endPoint y: 181, distance: 18.0
click at [193, 181] on div "24/09 Please sub to Azora accelerate" at bounding box center [216, 176] width 129 height 40
click at [220, 158] on div "24/09 Please sub to Azora accelerate" at bounding box center [216, 176] width 129 height 40
click at [166, 210] on div "24/09 Please sub to Azora accelerate - do not attach bank statements Save" at bounding box center [216, 176] width 138 height 76
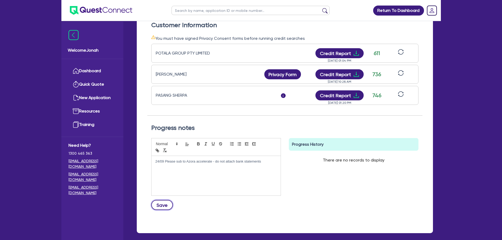
click at [166, 202] on button "Save" at bounding box center [162, 205] width 22 height 10
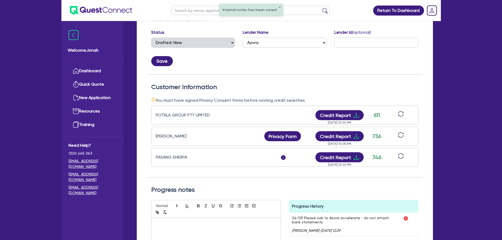
scroll to position [26, 0]
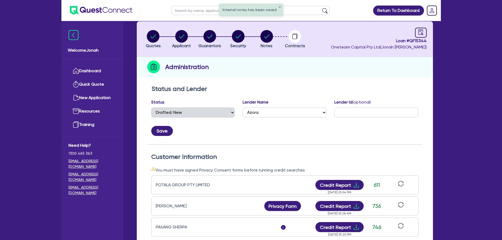
click at [273, 41] on li "Notes" at bounding box center [266, 39] width 28 height 18
click at [259, 35] on li "Notes" at bounding box center [266, 39] width 28 height 18
click at [262, 36] on circle "button" at bounding box center [266, 36] width 13 height 13
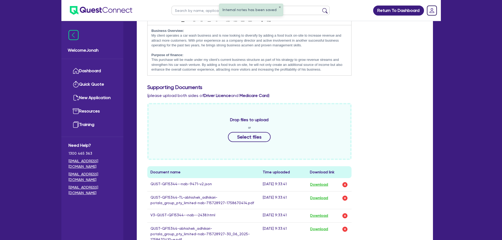
scroll to position [264, 0]
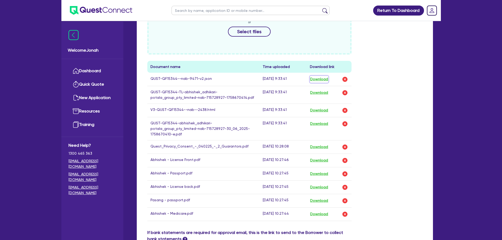
click at [321, 79] on button "Download" at bounding box center [319, 79] width 18 height 7
click at [382, 67] on div "Drop files to upload or Select files Document name Time uploaded Download link …" at bounding box center [284, 114] width 283 height 232
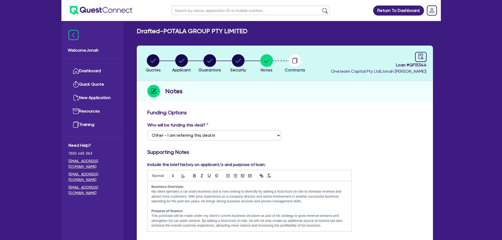
scroll to position [0, 0]
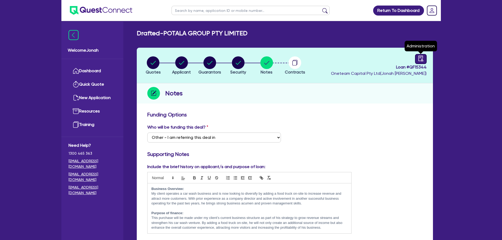
click at [421, 59] on icon "audit" at bounding box center [421, 59] width 6 height 6
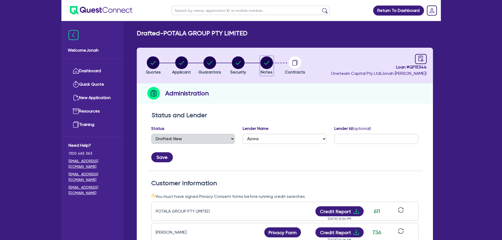
click at [265, 70] on span "Notes" at bounding box center [267, 72] width 12 height 5
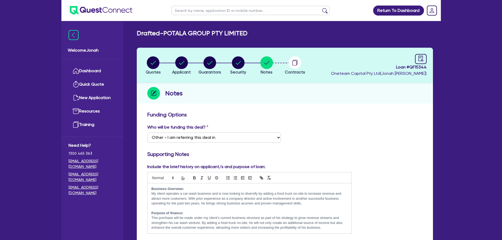
click at [428, 59] on header "Quotes Applicant [GEOGRAPHIC_DATA] Security Notes Contracts Loan # QF15344 Onet…" at bounding box center [285, 66] width 296 height 36
click at [422, 58] on icon "audit" at bounding box center [421, 59] width 6 height 6
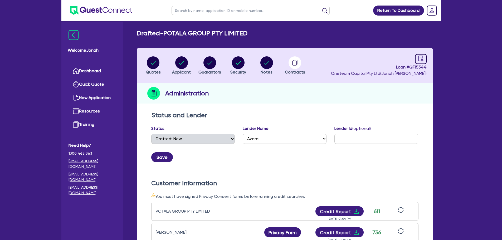
click at [252, 63] on li "Security" at bounding box center [238, 65] width 28 height 18
click at [265, 65] on circle "button" at bounding box center [266, 62] width 13 height 13
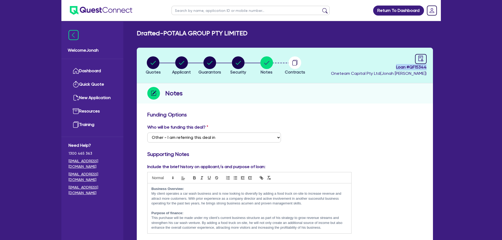
drag, startPoint x: 394, startPoint y: 66, endPoint x: 433, endPoint y: 70, distance: 39.2
click at [433, 70] on header "Quotes Applicant [GEOGRAPHIC_DATA] Security Notes Contracts Loan # QF15344 Onet…" at bounding box center [285, 66] width 296 height 36
click at [420, 59] on icon "audit" at bounding box center [421, 59] width 6 height 6
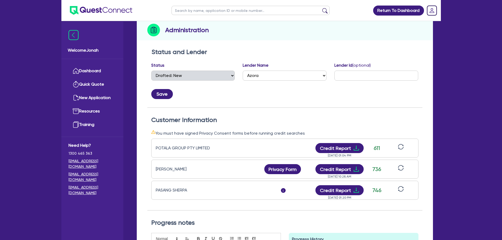
scroll to position [158, 0]
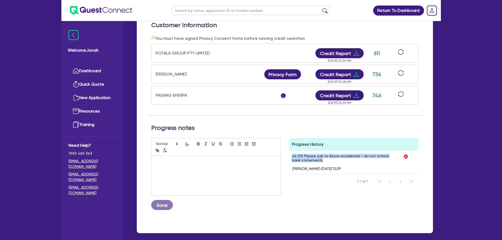
drag, startPoint x: 302, startPoint y: 159, endPoint x: 289, endPoint y: 154, distance: 14.2
click at [289, 154] on div "24/09 Please sub to Azora accelerate - do not attach bank statements Jonah Faig…" at bounding box center [344, 162] width 111 height 23
copy p "24/09 Please sub to Azora accelerate - do not attach bank statements"
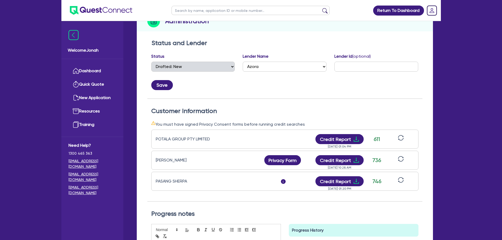
scroll to position [26, 0]
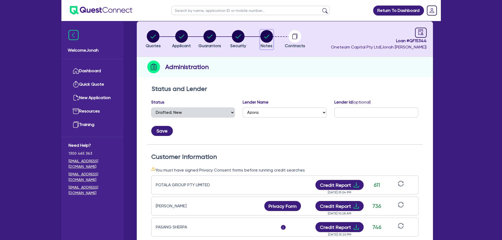
drag, startPoint x: 264, startPoint y: 35, endPoint x: 266, endPoint y: 40, distance: 5.0
click at [265, 35] on circle "button" at bounding box center [266, 36] width 13 height 13
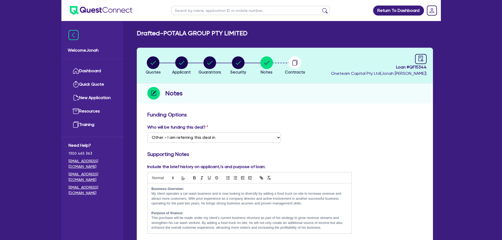
click at [299, 102] on div "Notes" at bounding box center [285, 93] width 296 height 20
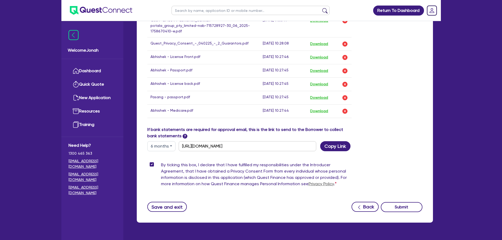
scroll to position [367, 0]
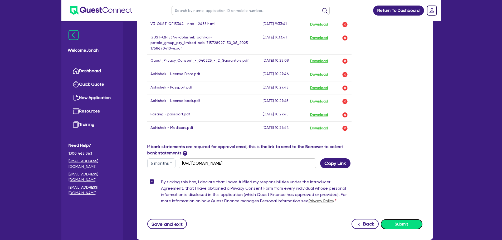
click at [404, 219] on button "Submit" at bounding box center [402, 224] width 42 height 10
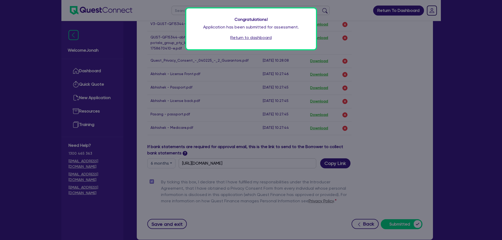
click at [250, 43] on div "Congratulations! Application has been submitted for assessment. Return to dashb…" at bounding box center [251, 28] width 130 height 41
click at [248, 35] on link "Return to dashboard" at bounding box center [250, 38] width 41 height 6
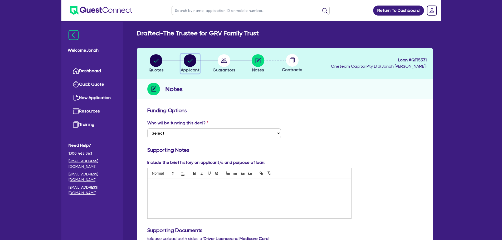
click at [193, 62] on circle "button" at bounding box center [190, 60] width 13 height 13
select select "TRUST"
select select "COMPANY"
select select "RETAIL_WHOLESALE_TRADE"
select select "MOTOR_VEHICLES"
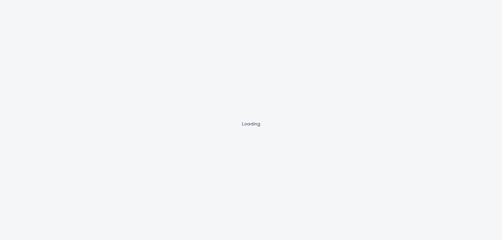
select select "Other"
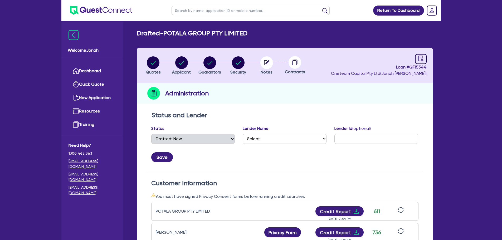
select select "DRAFTED_NEW"
click at [269, 63] on icon "button" at bounding box center [266, 62] width 5 height 5
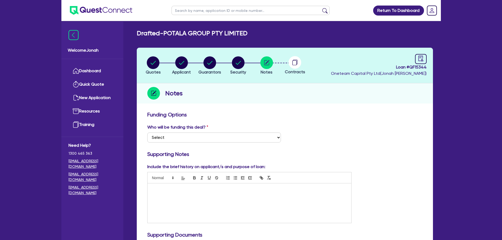
click at [200, 191] on p at bounding box center [250, 189] width 196 height 5
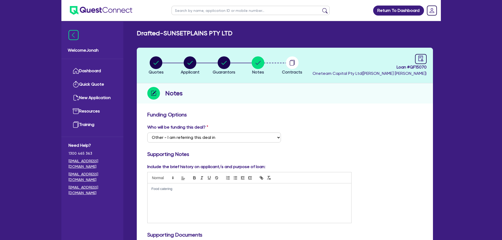
select select "Other"
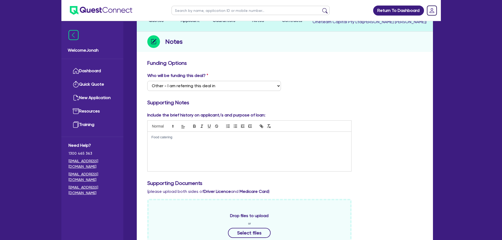
scroll to position [53, 0]
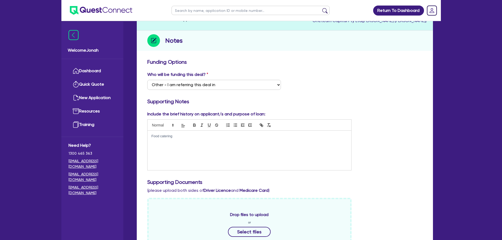
click at [192, 139] on div "Food catering" at bounding box center [250, 151] width 204 height 40
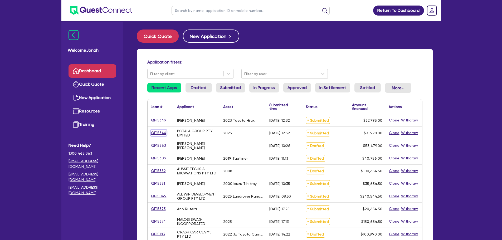
click at [163, 133] on link "QF15344" at bounding box center [159, 133] width 16 height 6
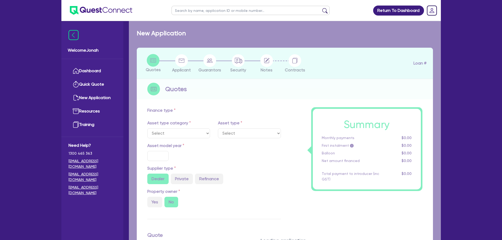
select select "CARS_AND_LIGHT_TRUCKS"
type input "2025"
radio input "true"
type input "31,988"
type input "1,000"
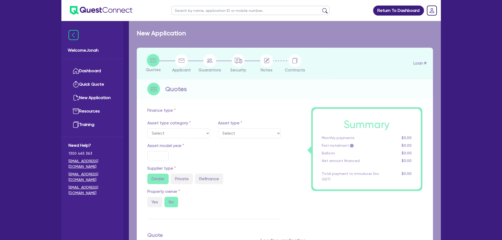
type input "15.63"
type input "5,000"
type input "10"
type input "3,197.8"
type input "15.95"
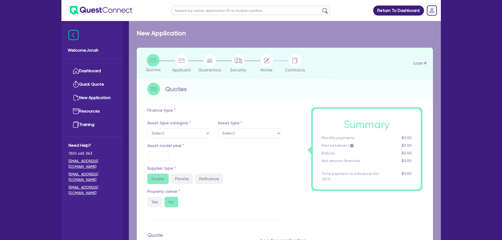
type input "1,395"
type input "900"
select select "LIGHT_TRUCKS"
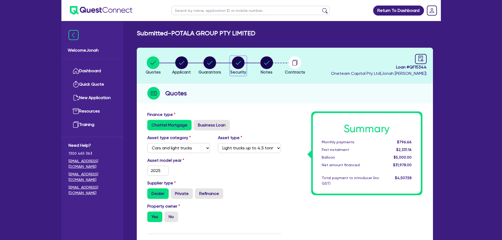
click at [230, 61] on div "button" at bounding box center [238, 62] width 16 height 13
select select "CARS_AND_LIGHT_TRUCKS"
select select "LIGHT_TRUCKS"
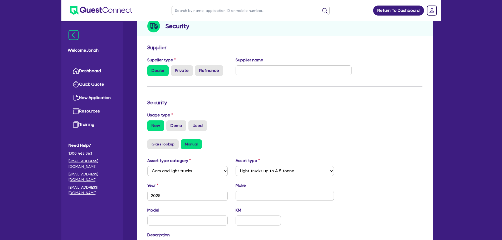
scroll to position [53, 0]
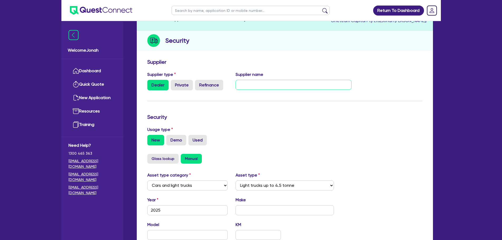
click at [312, 87] on input "text" at bounding box center [294, 85] width 116 height 10
drag, startPoint x: 238, startPoint y: 86, endPoint x: 343, endPoint y: 91, distance: 104.5
click at [343, 91] on div "Supplier type Dealer Private Refinance Supplier name [EMAIL_ADDRESS][DOMAIN_NAM…" at bounding box center [249, 82] width 212 height 23
type input "[EMAIL_ADDRESS][DOMAIN_NAME] - [PERSON_NAME] - 0438 191 311"
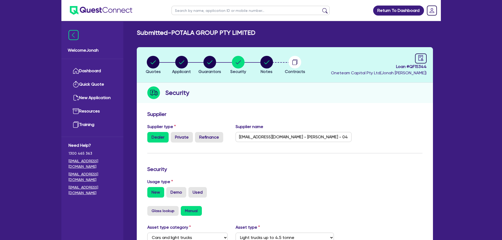
scroll to position [0, 0]
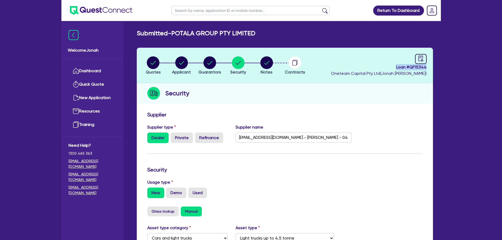
drag, startPoint x: 387, startPoint y: 68, endPoint x: 427, endPoint y: 67, distance: 39.8
click at [427, 67] on header "Quotes Applicant [GEOGRAPHIC_DATA] Security Notes Contracts Loan # QF15344 Onet…" at bounding box center [285, 66] width 296 height 36
copy span "Loan # QF15344"
click at [404, 130] on div "Supplier type Dealer Private Refinance Supplier name [EMAIL_ADDRESS][DOMAIN_NAM…" at bounding box center [284, 135] width 283 height 23
click at [256, 116] on h3 "Supplier" at bounding box center [284, 114] width 275 height 6
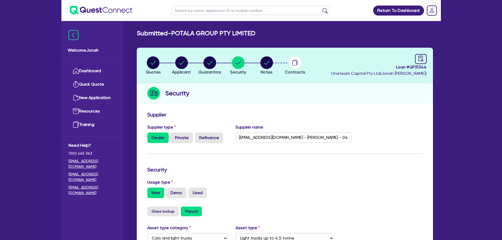
click at [143, 66] on li "Quotes" at bounding box center [153, 65] width 28 height 18
click at [150, 63] on circle "button" at bounding box center [153, 62] width 13 height 13
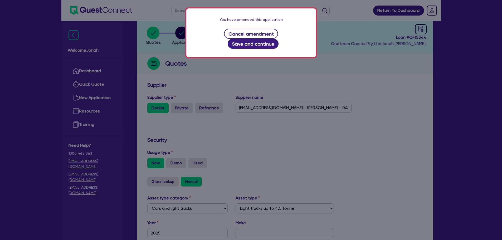
scroll to position [105, 0]
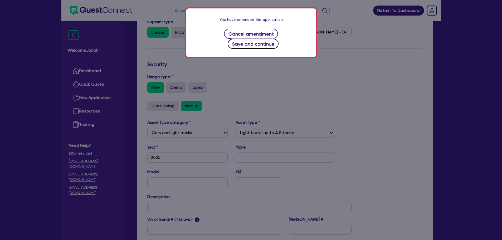
click at [268, 39] on button "Save and continue" at bounding box center [253, 44] width 51 height 10
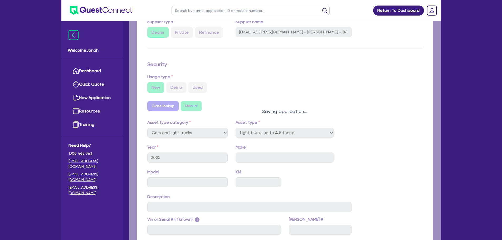
select select "CARS_AND_LIGHT_TRUCKS"
select select "LIGHT_TRUCKS"
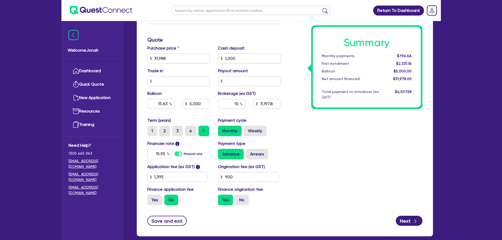
scroll to position [211, 0]
